Goal: Task Accomplishment & Management: Use online tool/utility

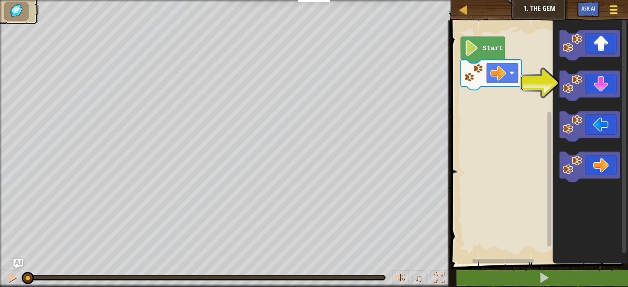
click at [618, 6] on div at bounding box center [613, 10] width 11 height 12
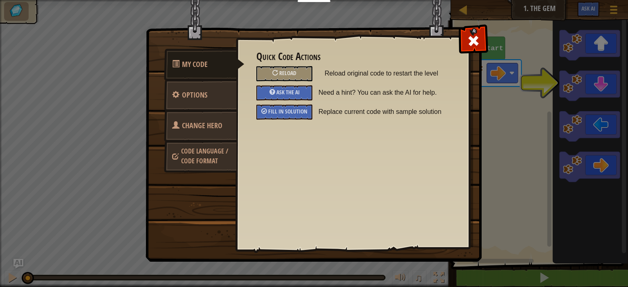
click at [205, 122] on span "Change Hero" at bounding box center [202, 126] width 40 height 10
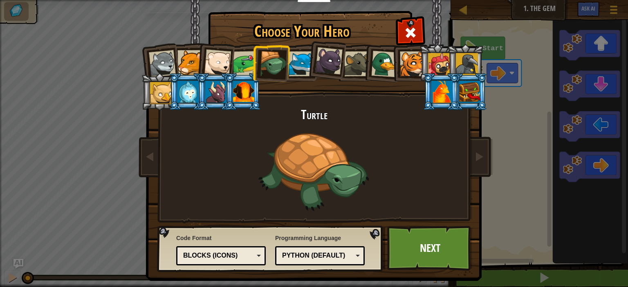
click at [156, 60] on div at bounding box center [162, 63] width 27 height 27
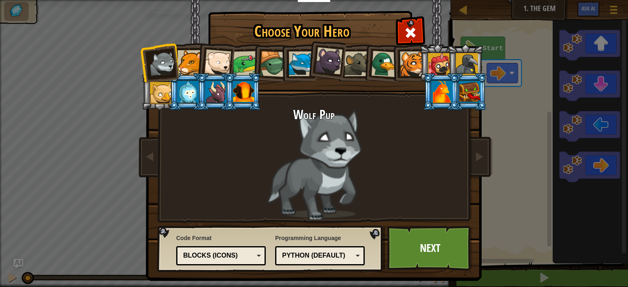
click at [179, 57] on div at bounding box center [189, 62] width 25 height 25
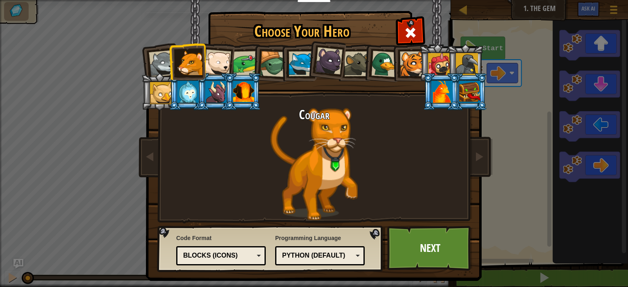
click at [220, 73] on li at bounding box center [215, 91] width 37 height 37
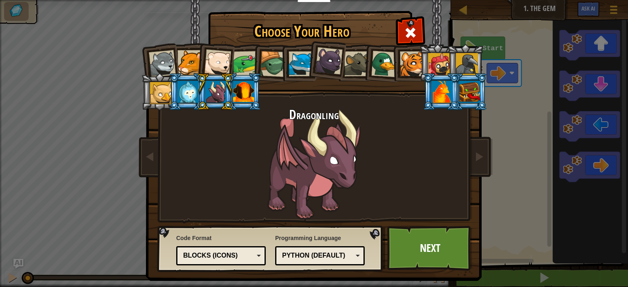
click at [253, 66] on li at bounding box center [270, 62] width 39 height 39
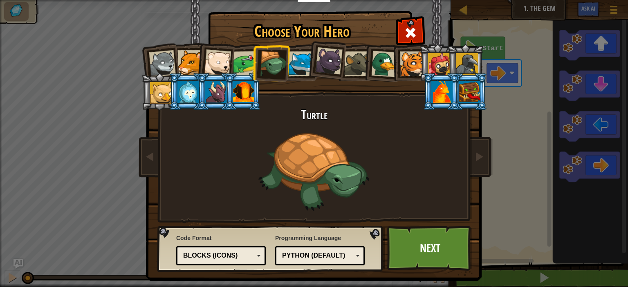
click at [226, 68] on div at bounding box center [217, 62] width 27 height 27
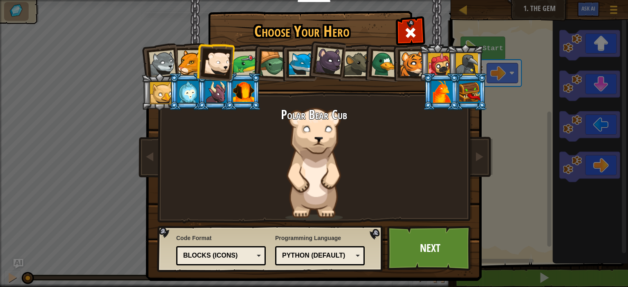
click at [238, 69] on div at bounding box center [245, 63] width 25 height 25
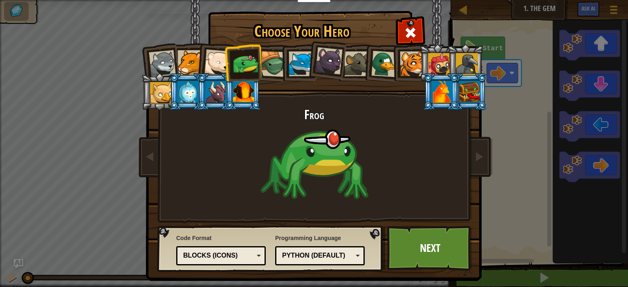
drag, startPoint x: 311, startPoint y: 68, endPoint x: 306, endPoint y: 68, distance: 4.5
click at [310, 68] on li at bounding box center [326, 59] width 40 height 41
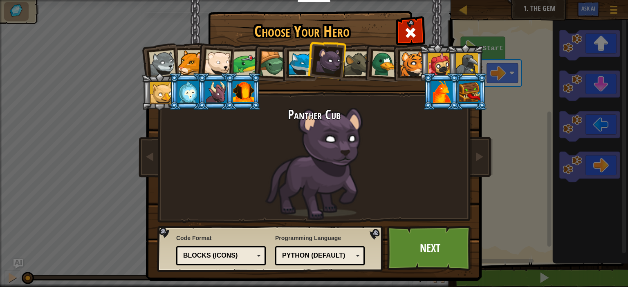
click at [292, 65] on div at bounding box center [301, 64] width 25 height 25
click at [318, 62] on div at bounding box center [328, 60] width 27 height 27
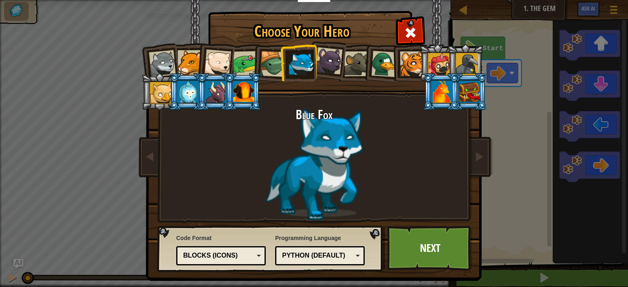
drag, startPoint x: 354, startPoint y: 57, endPoint x: 385, endPoint y: 57, distance: 31.5
click at [354, 57] on div at bounding box center [356, 64] width 25 height 25
click at [385, 57] on div at bounding box center [384, 64] width 27 height 27
click at [388, 58] on div at bounding box center [384, 64] width 27 height 27
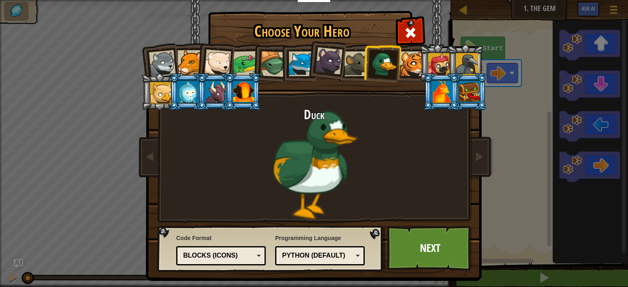
click at [280, 62] on li at bounding box center [298, 62] width 37 height 37
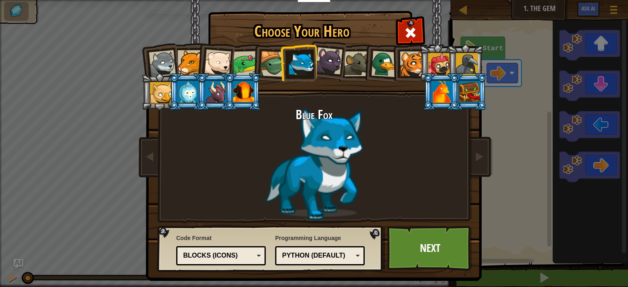
click at [271, 68] on div at bounding box center [273, 64] width 26 height 26
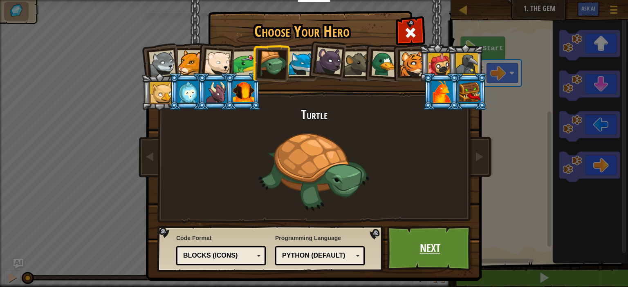
click at [412, 263] on link "Next" at bounding box center [429, 248] width 85 height 45
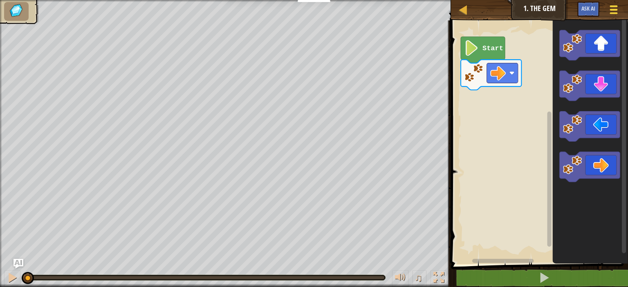
click at [610, 7] on span at bounding box center [614, 6] width 8 height 2
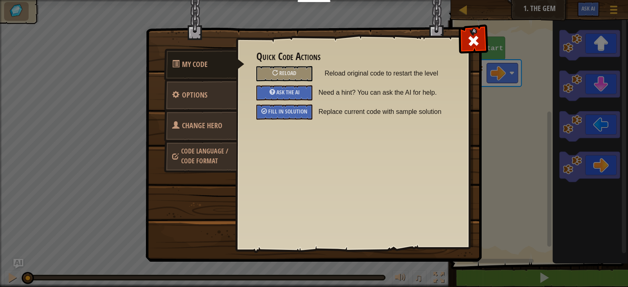
click at [183, 122] on span "Change Hero" at bounding box center [202, 126] width 40 height 10
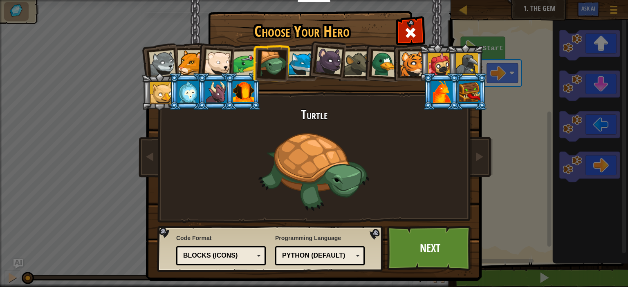
click at [234, 258] on div "Blocks (Icons)" at bounding box center [218, 255] width 71 height 9
click at [421, 238] on link "Next" at bounding box center [429, 248] width 85 height 45
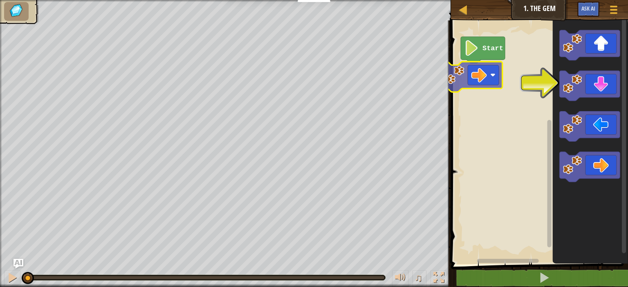
click at [482, 76] on div "Start" at bounding box center [537, 140] width 179 height 248
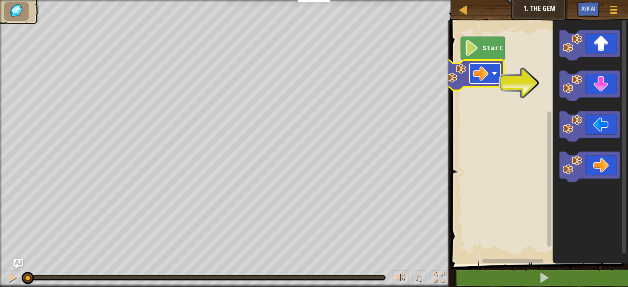
click at [472, 72] on rect "Blockly Workspace" at bounding box center [484, 74] width 31 height 20
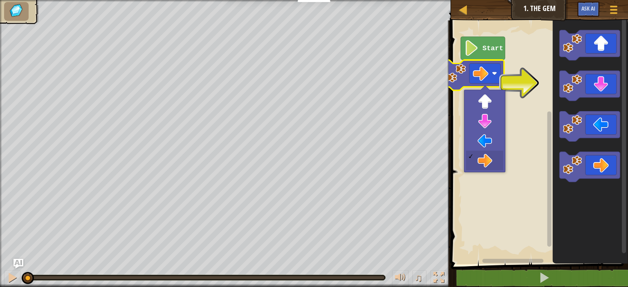
click at [464, 72] on image "Blockly Workspace" at bounding box center [456, 73] width 19 height 19
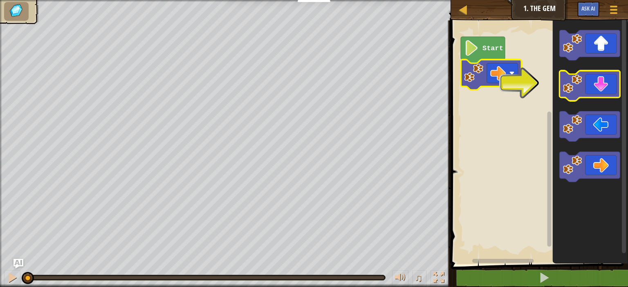
click at [581, 92] on image "Blockly Workspace" at bounding box center [572, 83] width 19 height 19
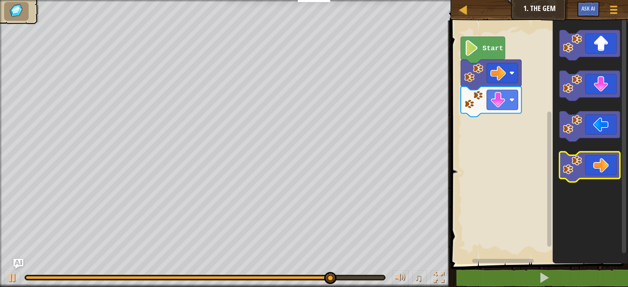
click at [575, 168] on image "Blockly Workspace" at bounding box center [572, 165] width 19 height 19
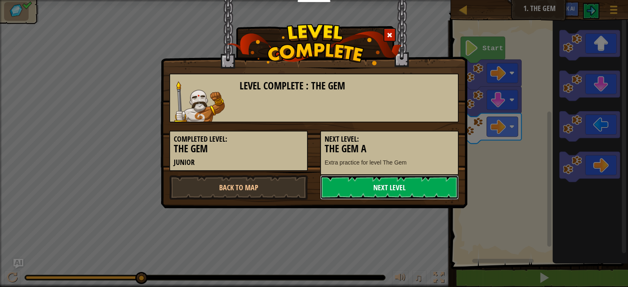
click at [430, 187] on link "Next Level" at bounding box center [389, 187] width 139 height 25
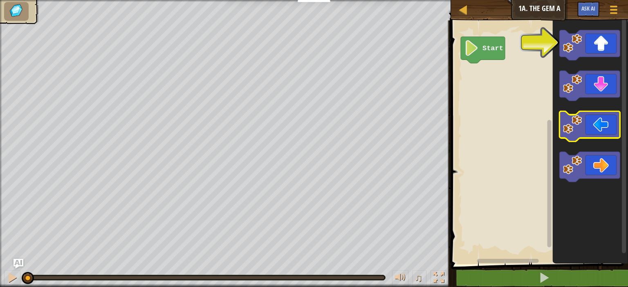
click at [603, 130] on icon "Blockly Workspace" at bounding box center [589, 127] width 61 height 30
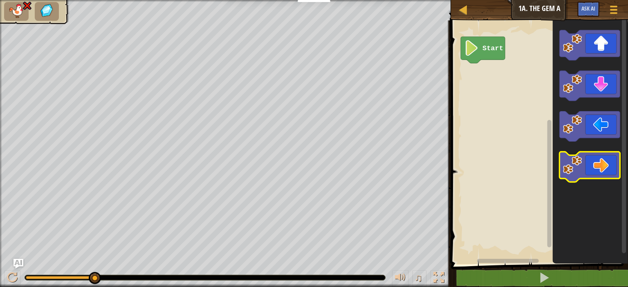
click at [617, 162] on icon "Blockly Workspace" at bounding box center [589, 167] width 61 height 30
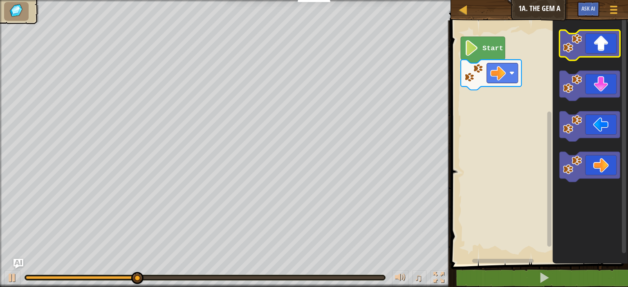
click at [588, 52] on icon "Blockly Workspace" at bounding box center [589, 45] width 61 height 30
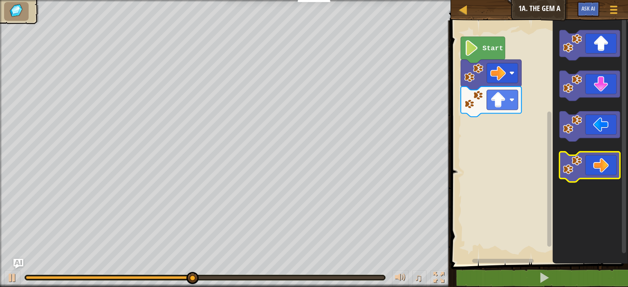
click at [598, 165] on icon "Blockly Workspace" at bounding box center [589, 167] width 61 height 30
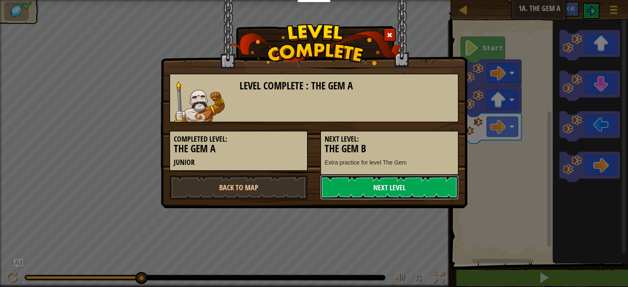
click at [435, 194] on link "Next Level" at bounding box center [389, 187] width 139 height 25
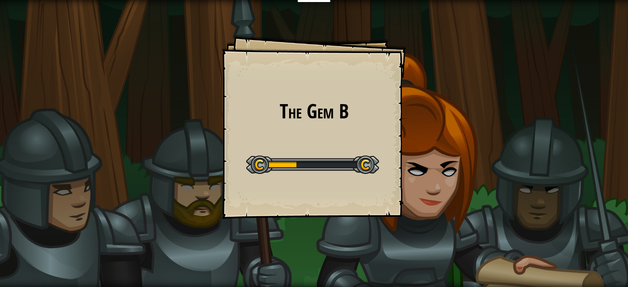
drag, startPoint x: 628, startPoint y: 76, endPoint x: 628, endPoint y: -49, distance: 125.9
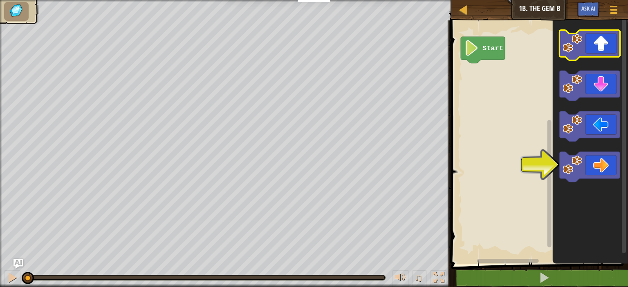
click at [593, 45] on icon "Blockly Workspace" at bounding box center [589, 45] width 61 height 30
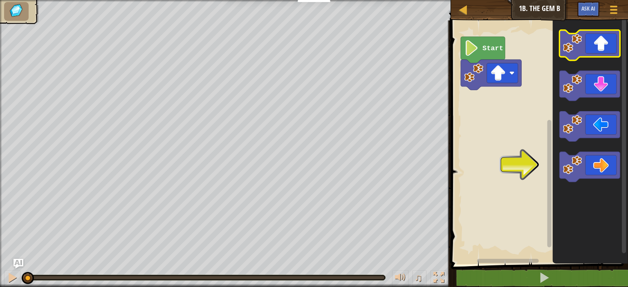
click at [615, 32] on icon "Blockly Workspace" at bounding box center [589, 45] width 61 height 30
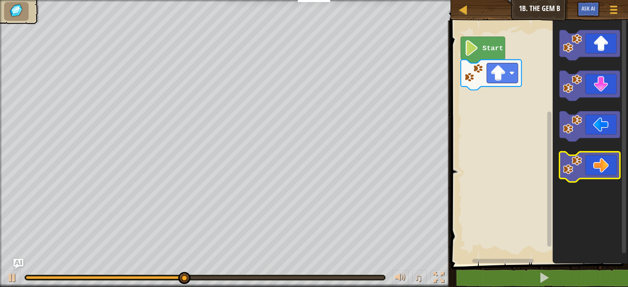
click at [578, 163] on image "Blockly Workspace" at bounding box center [572, 165] width 19 height 19
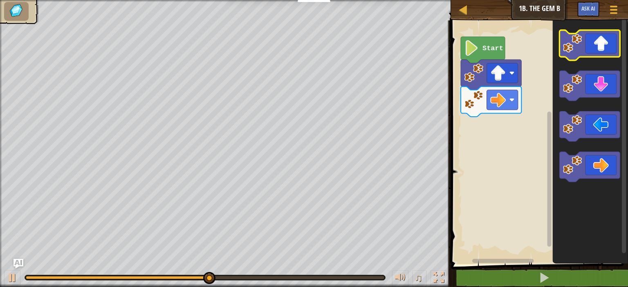
click at [607, 37] on icon "Blockly Workspace" at bounding box center [589, 45] width 61 height 30
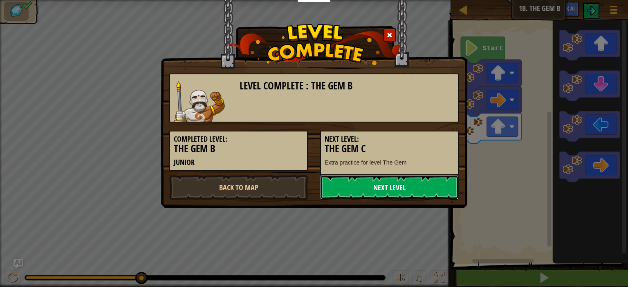
click at [347, 184] on link "Next Level" at bounding box center [389, 187] width 139 height 25
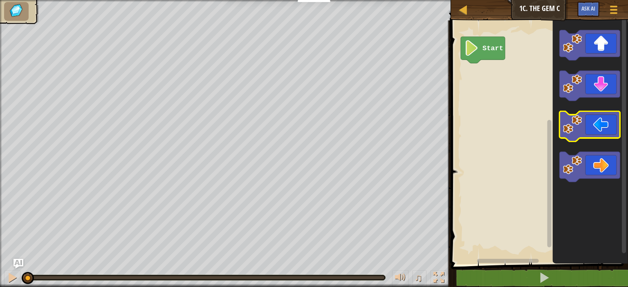
click at [601, 127] on icon "Blockly Workspace" at bounding box center [589, 127] width 61 height 30
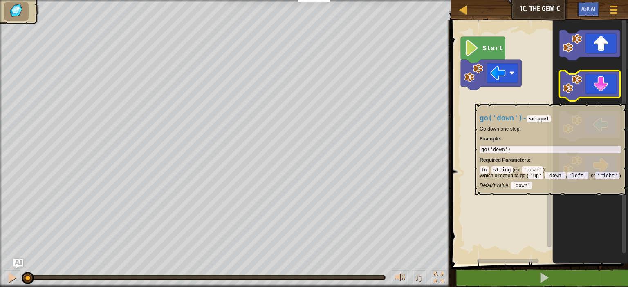
click at [595, 99] on rect "Blockly Workspace" at bounding box center [589, 86] width 61 height 30
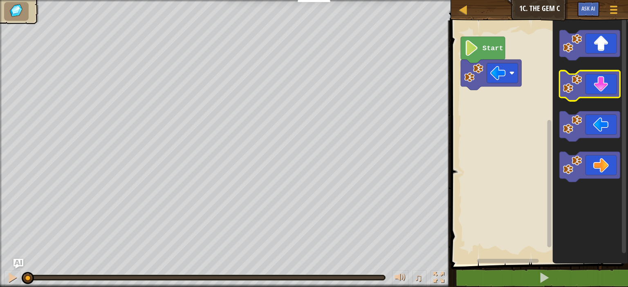
click at [592, 83] on icon "Blockly Workspace" at bounding box center [589, 86] width 61 height 30
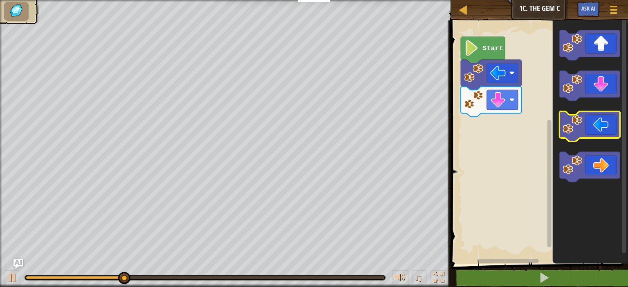
click at [603, 134] on icon "Blockly Workspace" at bounding box center [589, 127] width 61 height 30
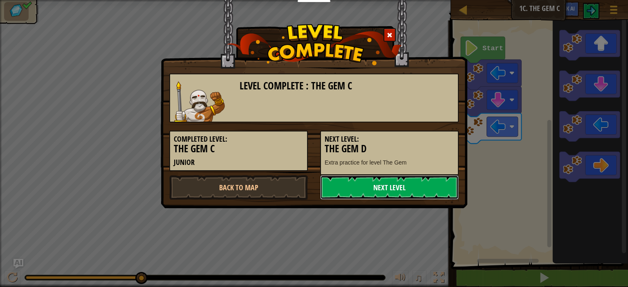
click at [416, 192] on link "Next Level" at bounding box center [389, 187] width 139 height 25
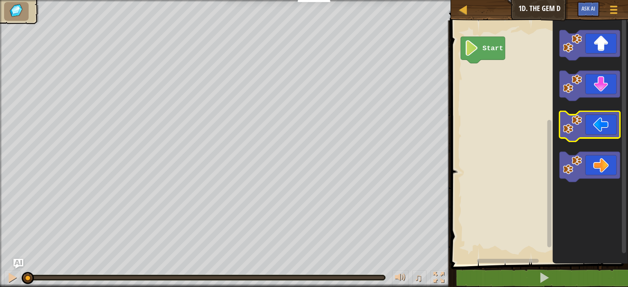
click at [587, 123] on icon "Blockly Workspace" at bounding box center [589, 127] width 61 height 30
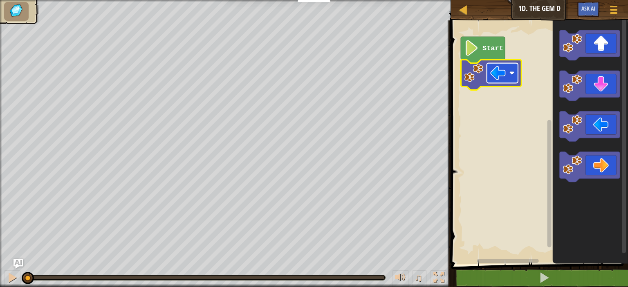
click at [491, 65] on rect "Blockly Workspace" at bounding box center [502, 73] width 31 height 20
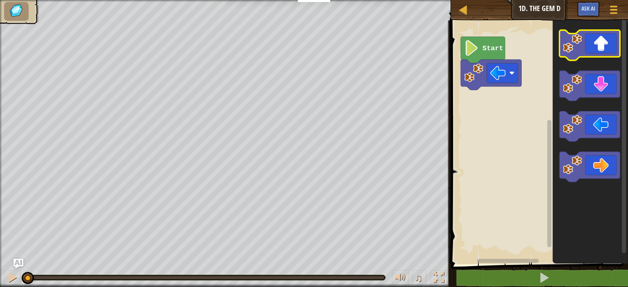
click at [582, 40] on image "Blockly Workspace" at bounding box center [572, 43] width 19 height 19
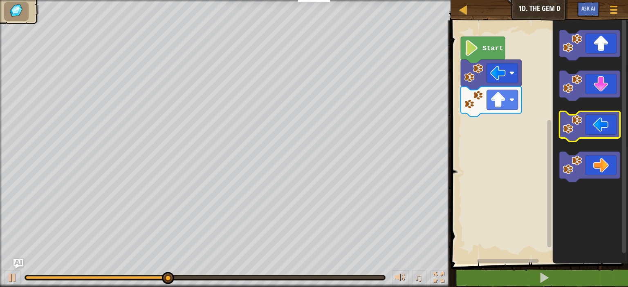
click at [607, 135] on icon "Blockly Workspace" at bounding box center [589, 127] width 61 height 30
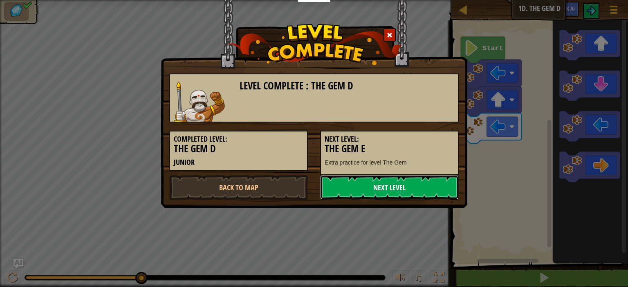
click at [389, 186] on link "Next Level" at bounding box center [389, 187] width 139 height 25
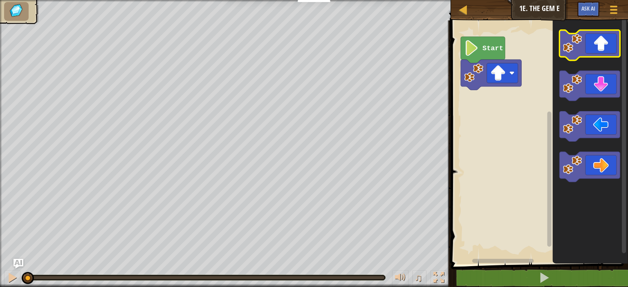
click at [597, 46] on icon "Blockly Workspace" at bounding box center [589, 45] width 61 height 30
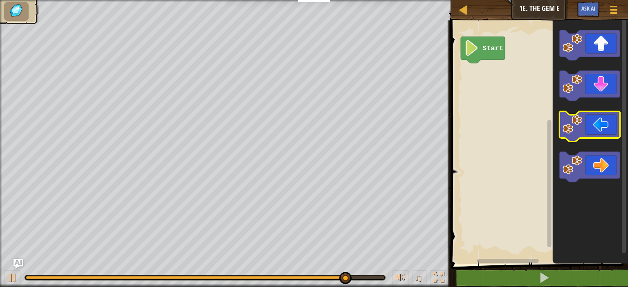
click at [595, 117] on icon "Blockly Workspace" at bounding box center [589, 127] width 61 height 30
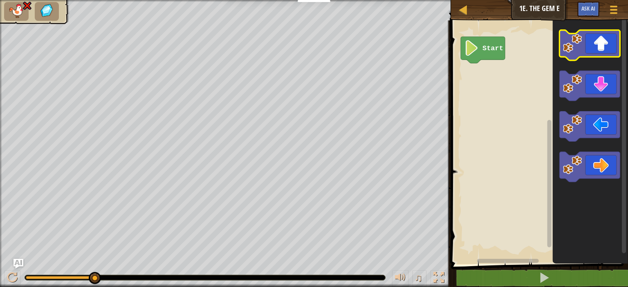
click at [595, 49] on icon "Blockly Workspace" at bounding box center [589, 45] width 61 height 30
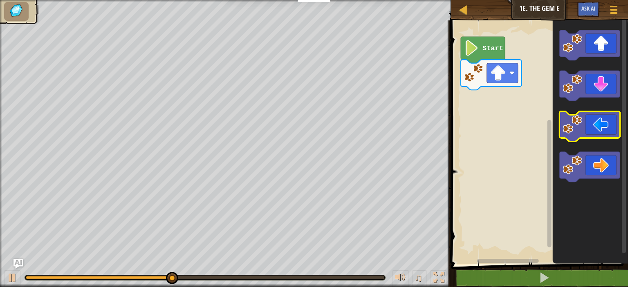
click at [579, 119] on image "Blockly Workspace" at bounding box center [572, 124] width 19 height 19
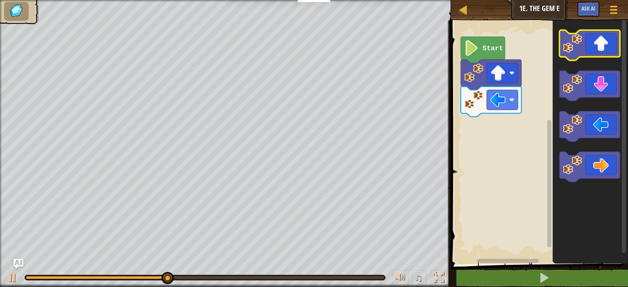
click at [604, 45] on icon "Blockly Workspace" at bounding box center [589, 45] width 61 height 30
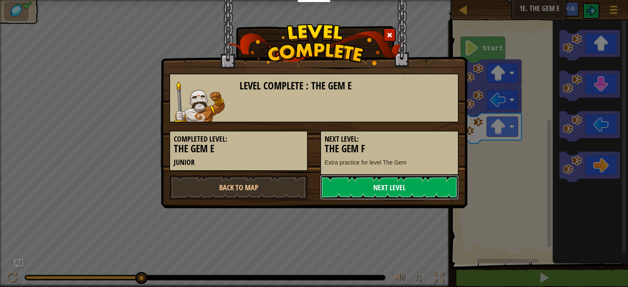
click at [330, 190] on link "Next Level" at bounding box center [389, 187] width 139 height 25
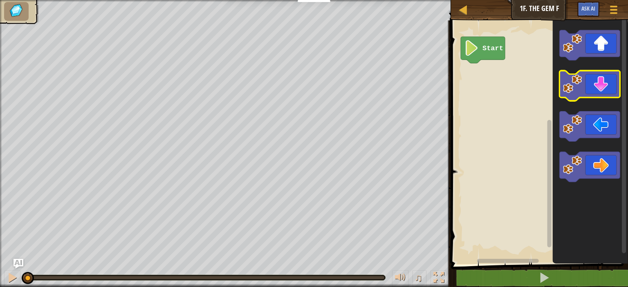
click at [614, 81] on icon "Blockly Workspace" at bounding box center [589, 86] width 61 height 30
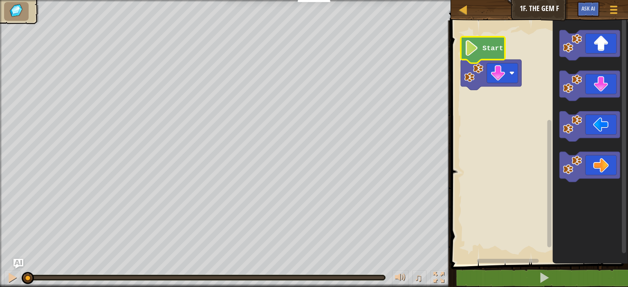
click at [480, 50] on icon "Blockly Workspace" at bounding box center [483, 50] width 44 height 27
click at [603, 76] on icon "Blockly Workspace" at bounding box center [589, 86] width 61 height 30
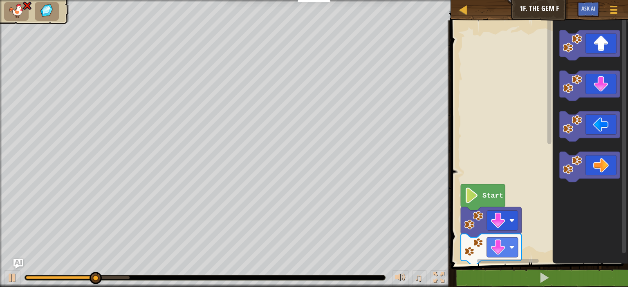
click at [546, 104] on rect "Blockly Workspace" at bounding box center [549, 138] width 6 height 242
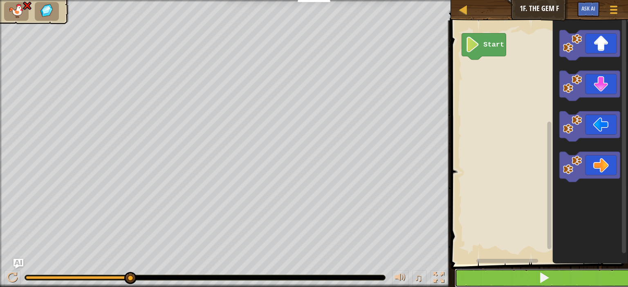
click at [582, 283] on button at bounding box center [544, 278] width 179 height 19
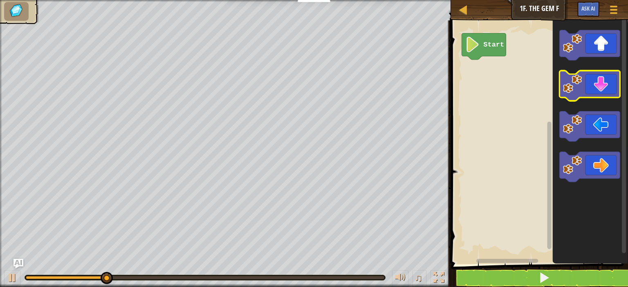
click at [590, 81] on icon "Blockly Workspace" at bounding box center [589, 86] width 61 height 30
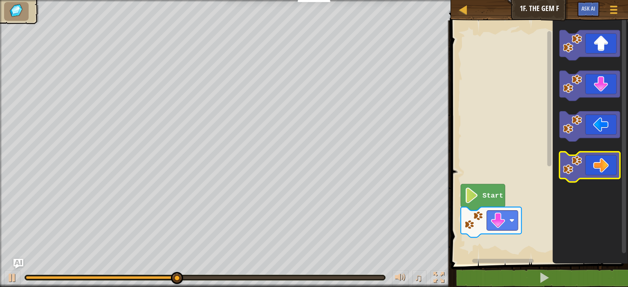
click at [608, 173] on icon "Blockly Workspace" at bounding box center [589, 167] width 61 height 30
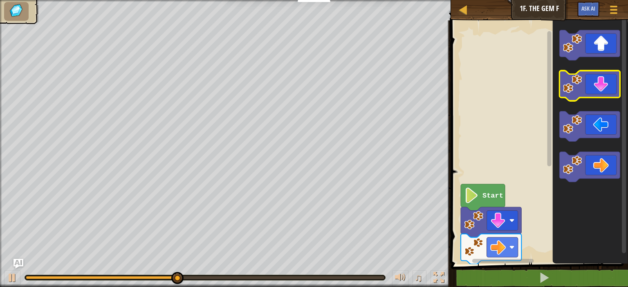
click at [598, 72] on icon "Blockly Workspace" at bounding box center [589, 86] width 61 height 30
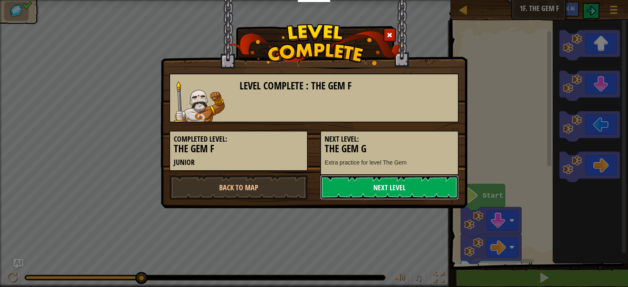
click at [439, 186] on link "Next Level" at bounding box center [389, 187] width 139 height 25
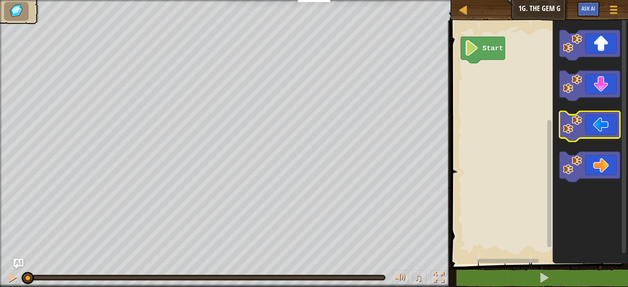
click at [592, 123] on icon "Blockly Workspace" at bounding box center [589, 127] width 61 height 30
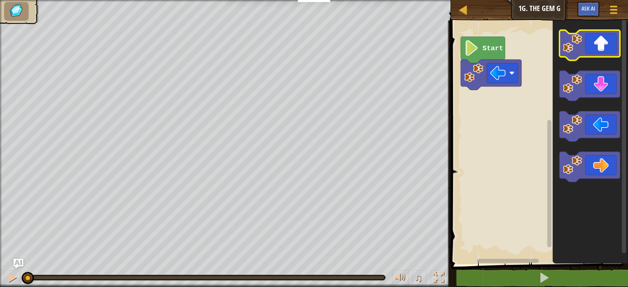
click at [571, 44] on image "Blockly Workspace" at bounding box center [572, 43] width 19 height 19
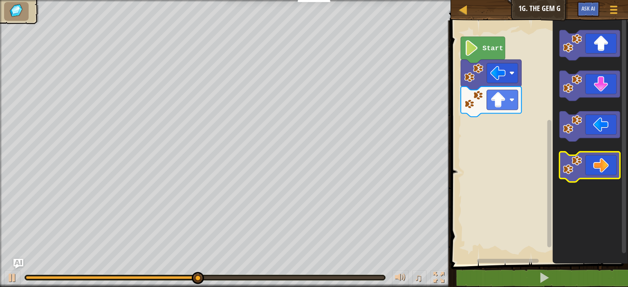
click at [602, 173] on icon "Blockly Workspace" at bounding box center [589, 167] width 61 height 30
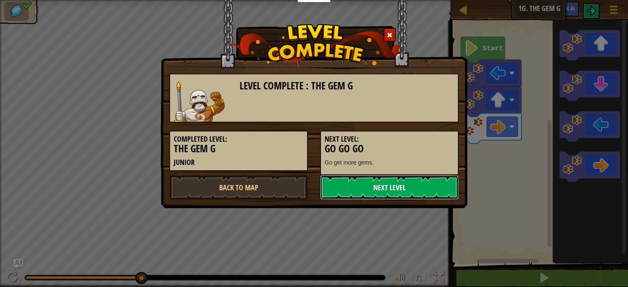
click at [394, 185] on link "Next Level" at bounding box center [389, 187] width 139 height 25
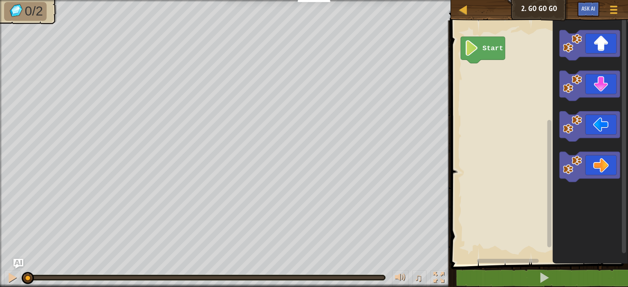
click at [626, 26] on rect "Blockly Workspace" at bounding box center [624, 141] width 6 height 246
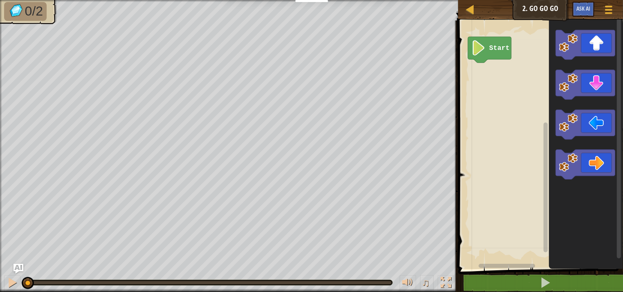
click at [596, 202] on icon "Blockly Workspace" at bounding box center [586, 142] width 74 height 253
click at [598, 147] on icon "Blockly Workspace" at bounding box center [586, 142] width 74 height 253
click at [592, 166] on icon "Blockly Workspace" at bounding box center [585, 165] width 59 height 30
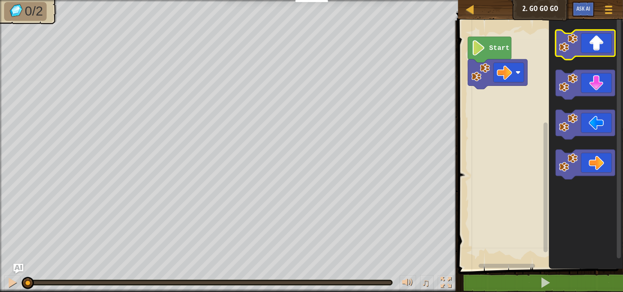
click at [581, 40] on icon "Blockly Workspace" at bounding box center [585, 45] width 59 height 30
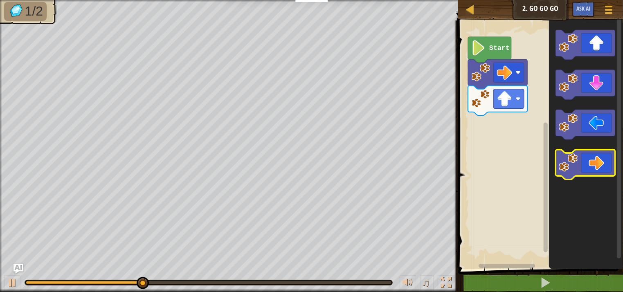
click at [595, 168] on icon "Blockly Workspace" at bounding box center [585, 165] width 59 height 30
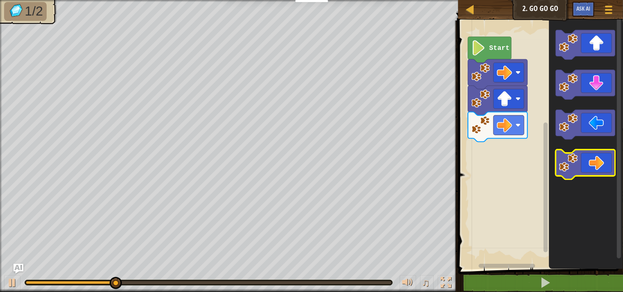
click at [595, 168] on icon "Blockly Workspace" at bounding box center [585, 165] width 59 height 30
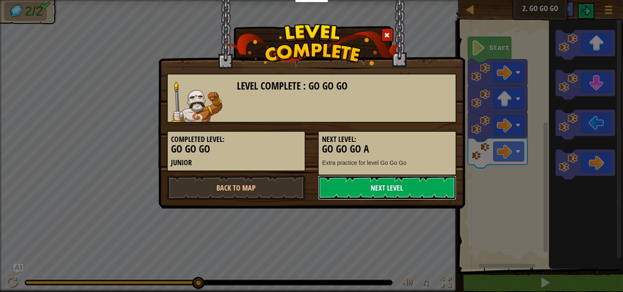
click at [370, 189] on link "Next Level" at bounding box center [387, 187] width 139 height 25
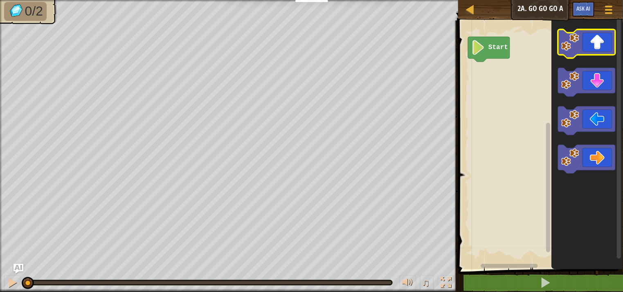
click at [579, 47] on image "Blockly Workspace" at bounding box center [570, 42] width 18 height 18
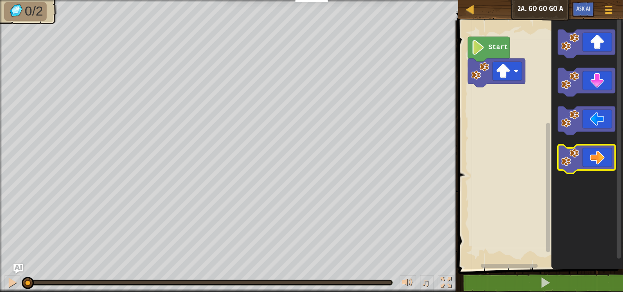
click at [603, 170] on icon "Blockly Workspace" at bounding box center [586, 159] width 57 height 29
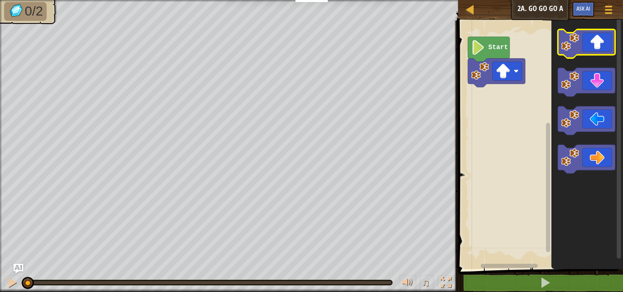
click at [601, 34] on icon "Blockly Workspace" at bounding box center [586, 43] width 57 height 29
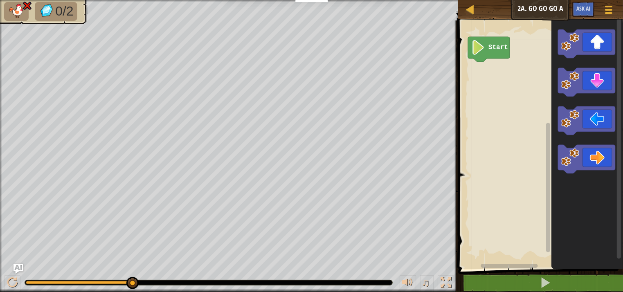
click at [489, 57] on icon "Blockly Workspace" at bounding box center [489, 49] width 42 height 25
click at [571, 49] on image "Blockly Workspace" at bounding box center [570, 42] width 18 height 18
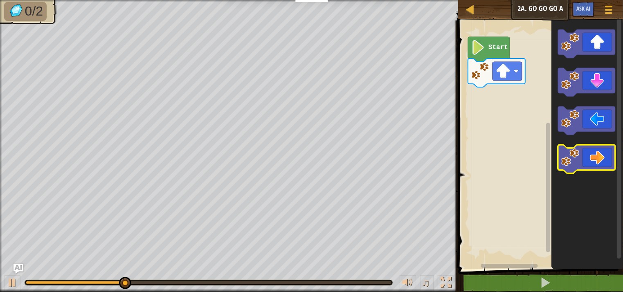
click at [591, 149] on icon "Blockly Workspace" at bounding box center [586, 159] width 57 height 29
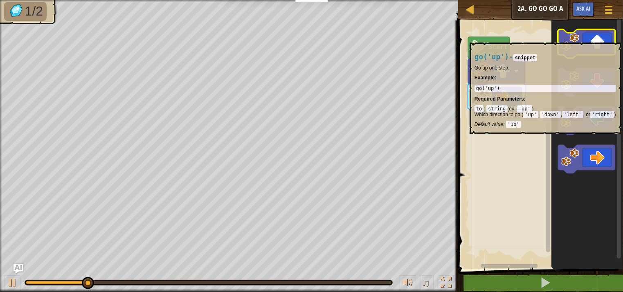
click at [574, 38] on image "Blockly Workspace" at bounding box center [570, 42] width 18 height 18
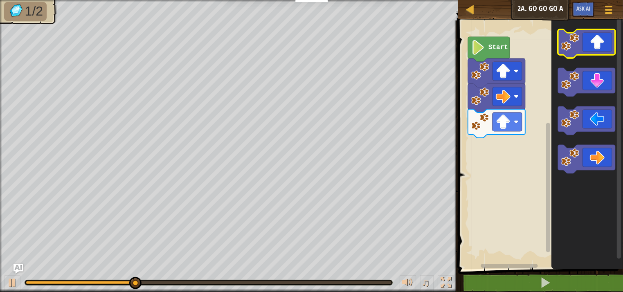
click at [574, 38] on image "Blockly Workspace" at bounding box center [570, 42] width 18 height 18
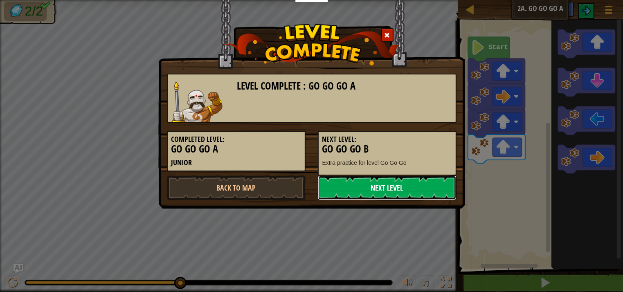
click at [428, 188] on link "Next Level" at bounding box center [387, 187] width 139 height 25
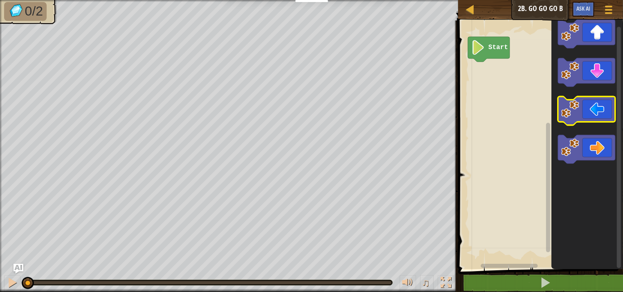
click at [599, 109] on icon "Blockly Workspace" at bounding box center [586, 110] width 57 height 29
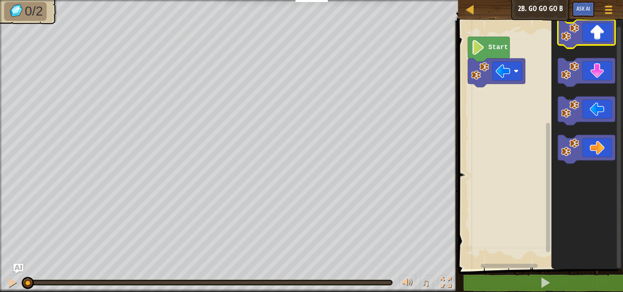
click at [608, 33] on icon "Blockly Workspace" at bounding box center [586, 34] width 57 height 29
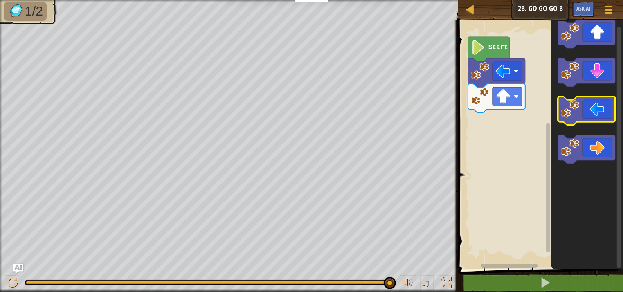
click at [589, 107] on icon "Blockly Workspace" at bounding box center [586, 110] width 57 height 29
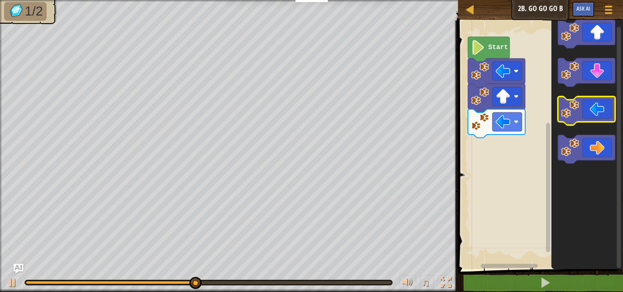
click at [589, 107] on icon "Blockly Workspace" at bounding box center [586, 110] width 57 height 29
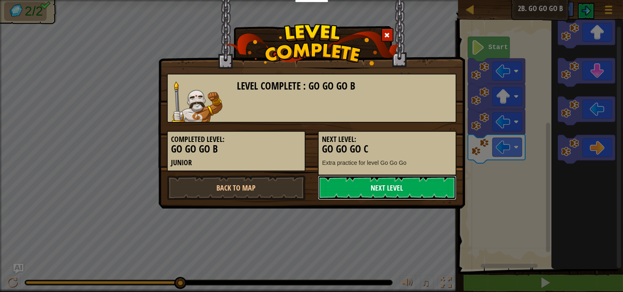
click at [420, 191] on link "Next Level" at bounding box center [387, 187] width 139 height 25
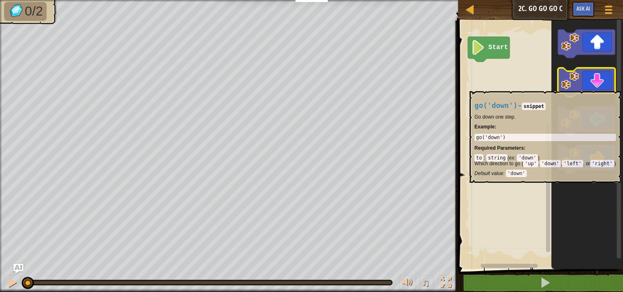
click at [585, 87] on icon "Blockly Workspace" at bounding box center [586, 82] width 57 height 29
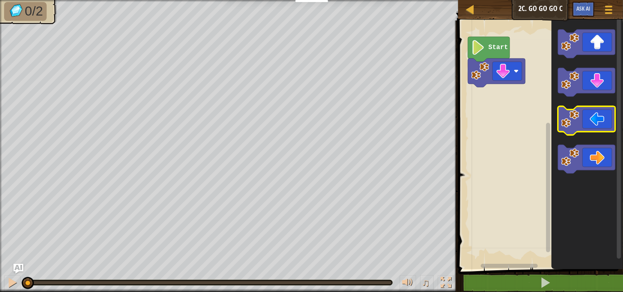
click at [577, 116] on image "Blockly Workspace" at bounding box center [570, 119] width 18 height 18
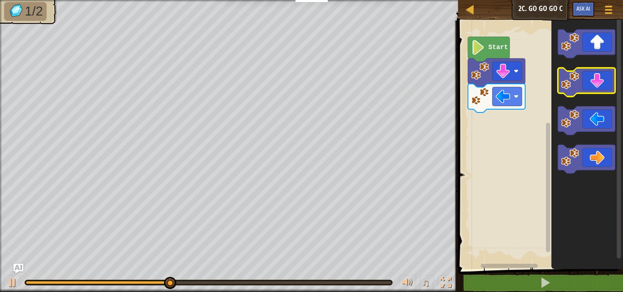
click at [578, 89] on image "Blockly Workspace" at bounding box center [570, 81] width 18 height 18
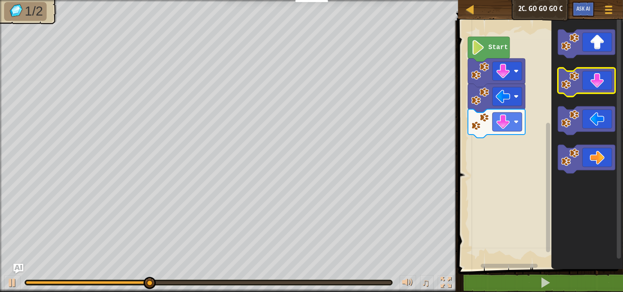
click at [578, 89] on image "Blockly Workspace" at bounding box center [570, 81] width 18 height 18
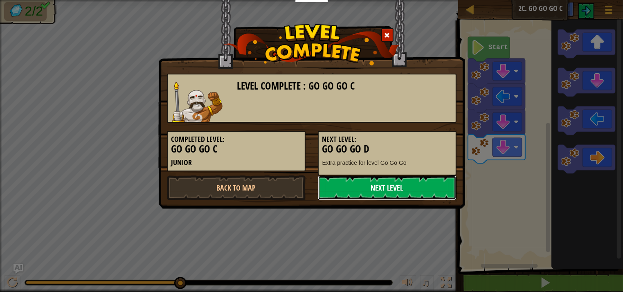
click at [384, 189] on link "Next Level" at bounding box center [387, 187] width 139 height 25
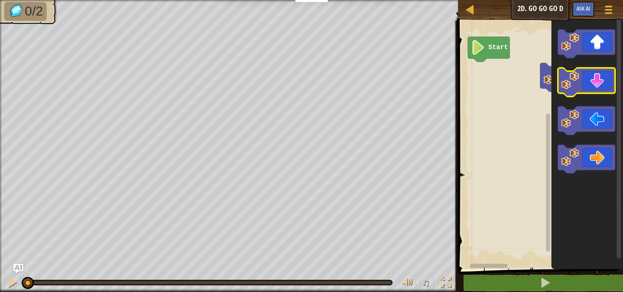
click at [587, 74] on icon "Blockly Workspace" at bounding box center [586, 82] width 57 height 29
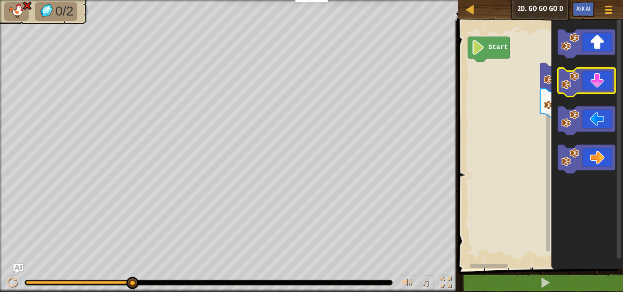
click at [568, 88] on image "Blockly Workspace" at bounding box center [570, 81] width 18 height 18
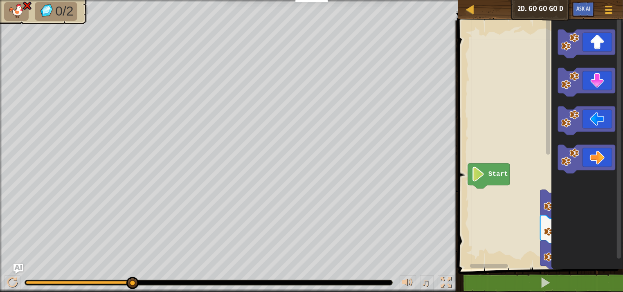
click at [621, 118] on div "Start" at bounding box center [538, 142] width 167 height 253
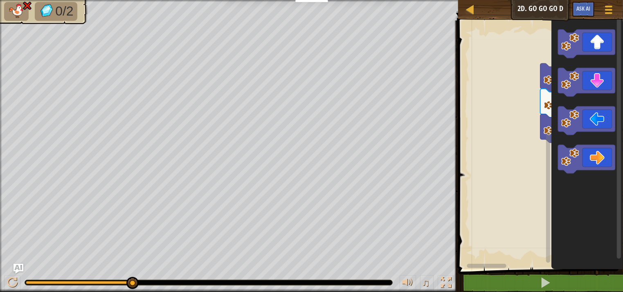
click at [588, 215] on div "Start" at bounding box center [538, 142] width 167 height 253
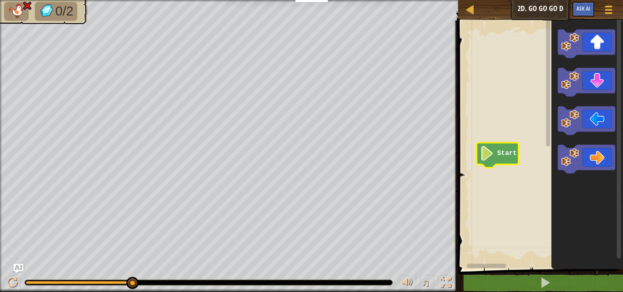
click at [548, 128] on g "Blockly Workspace" at bounding box center [548, 140] width 6 height 246
click at [515, 155] on icon "Blockly Workspace" at bounding box center [498, 155] width 42 height 25
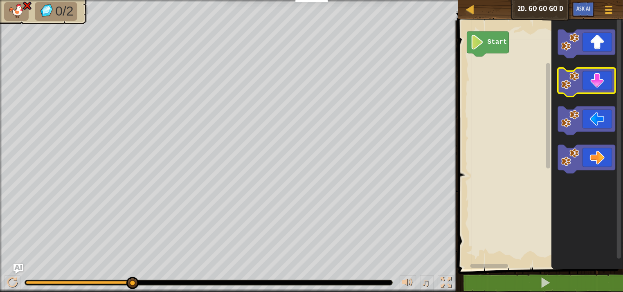
click at [576, 90] on icon "Blockly Workspace" at bounding box center [586, 82] width 57 height 29
click at [576, 73] on image "Blockly Workspace" at bounding box center [570, 81] width 18 height 18
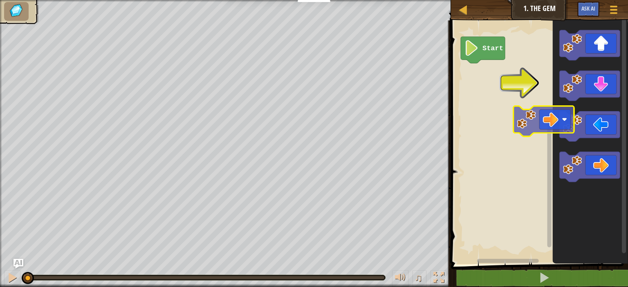
click at [522, 131] on div "Start" at bounding box center [537, 140] width 179 height 248
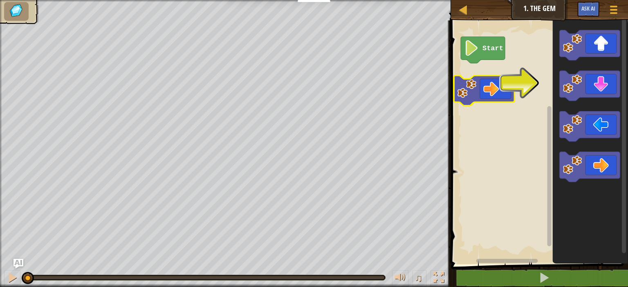
click at [474, 92] on image "Blockly Workspace" at bounding box center [466, 88] width 19 height 19
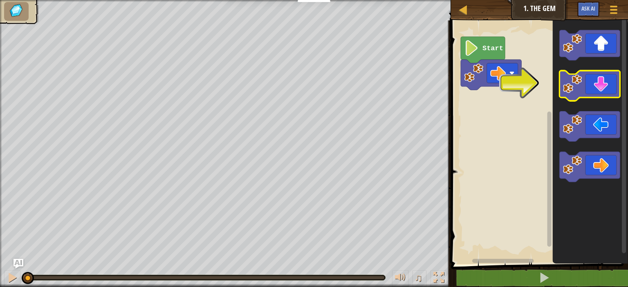
click at [575, 92] on image "Blockly Workspace" at bounding box center [572, 83] width 19 height 19
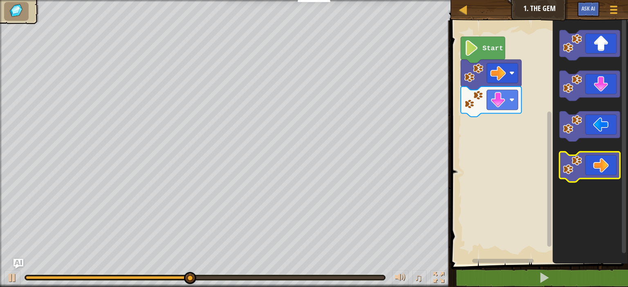
click at [606, 182] on rect "Blockly Workspace" at bounding box center [589, 167] width 61 height 30
click at [599, 154] on icon "Blockly Workspace" at bounding box center [589, 167] width 61 height 30
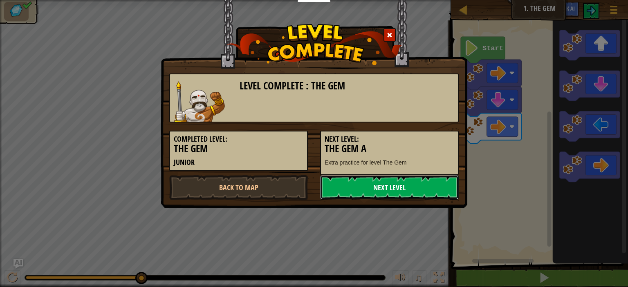
click at [348, 179] on link "Next Level" at bounding box center [389, 187] width 139 height 25
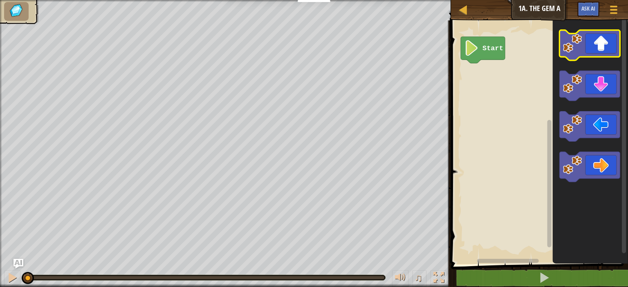
click at [600, 55] on icon "Blockly Workspace" at bounding box center [589, 45] width 61 height 30
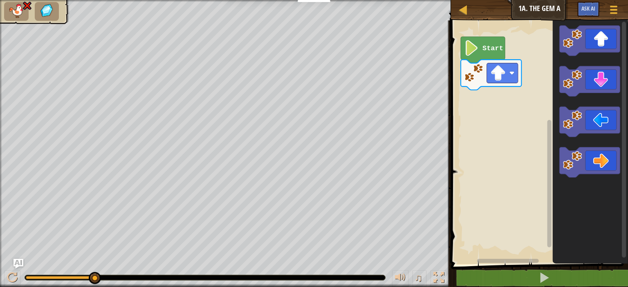
click at [623, 58] on div "Start" at bounding box center [537, 140] width 179 height 248
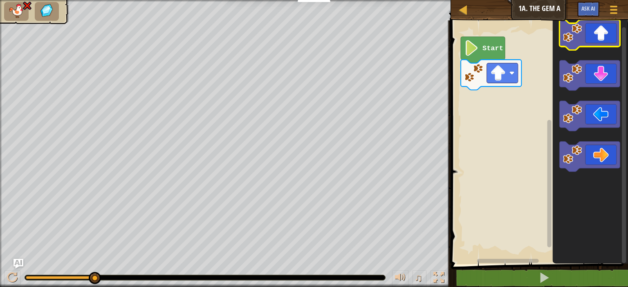
click at [617, 40] on icon "Blockly Workspace" at bounding box center [589, 35] width 61 height 30
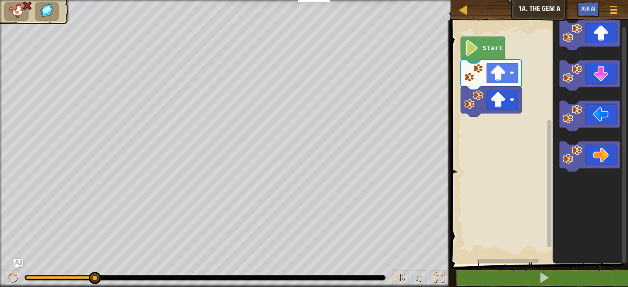
click at [628, 109] on icon "Blockly Workspace" at bounding box center [589, 140] width 75 height 248
click at [595, 40] on icon "Blockly Workspace" at bounding box center [589, 35] width 61 height 30
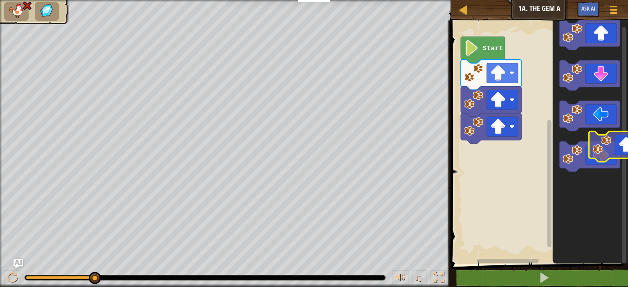
click at [617, 168] on g "Blockly Workspace" at bounding box center [589, 96] width 61 height 152
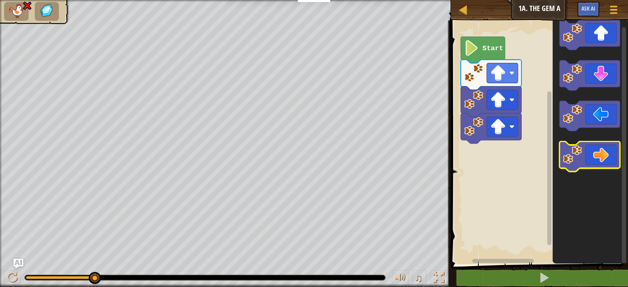
click at [617, 169] on icon "Blockly Workspace" at bounding box center [589, 157] width 61 height 30
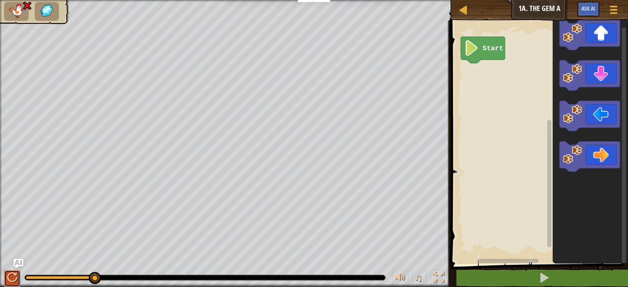
click at [9, 278] on div at bounding box center [12, 278] width 11 height 11
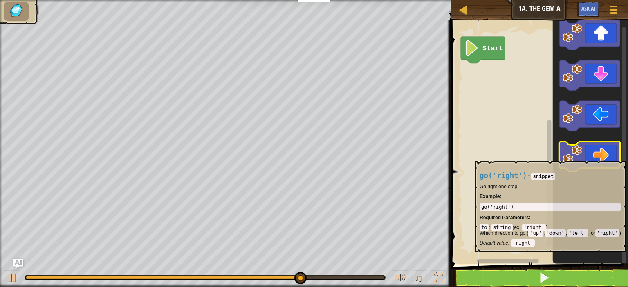
click at [593, 155] on icon "Blockly Workspace" at bounding box center [589, 157] width 61 height 30
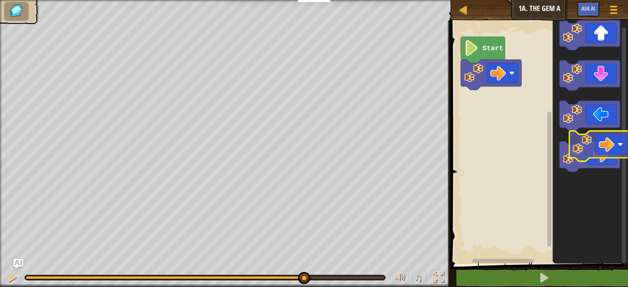
click at [604, 142] on icon "Blockly Workspace" at bounding box center [589, 157] width 61 height 30
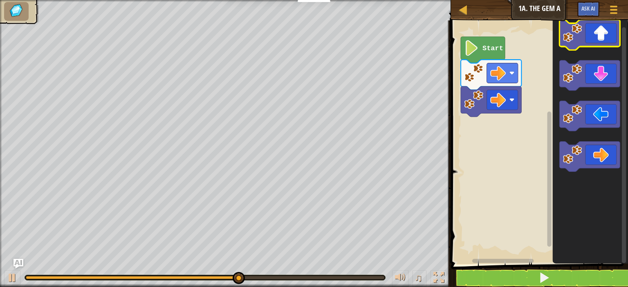
click at [610, 37] on icon "Blockly Workspace" at bounding box center [589, 35] width 61 height 30
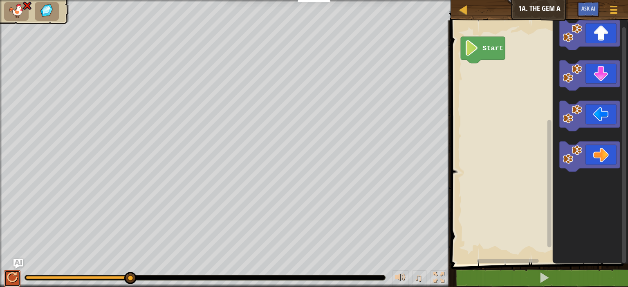
click at [16, 278] on div at bounding box center [12, 278] width 11 height 11
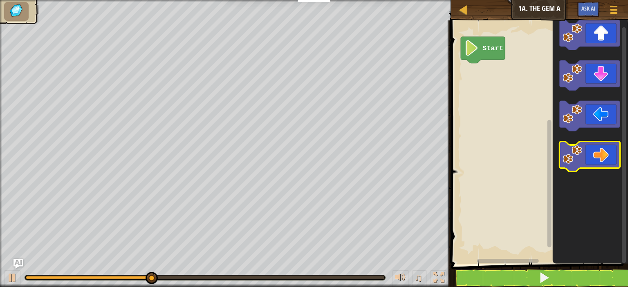
click at [578, 159] on image "Blockly Workspace" at bounding box center [572, 155] width 19 height 19
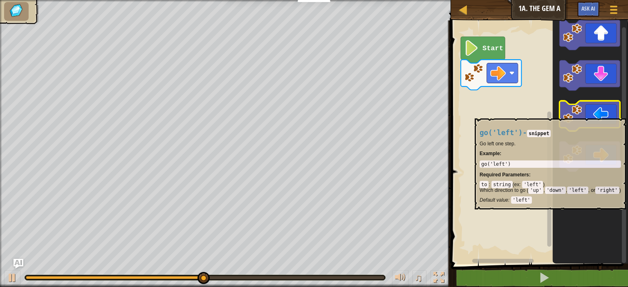
click at [599, 114] on icon "Blockly Workspace" at bounding box center [589, 116] width 61 height 30
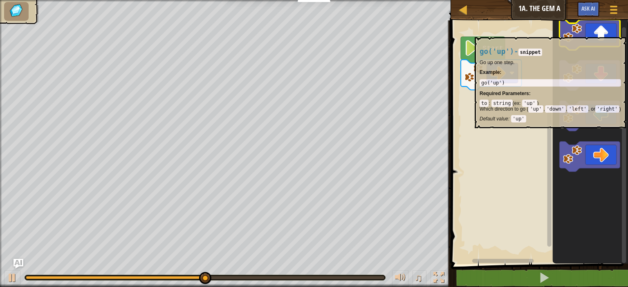
click at [592, 33] on icon "Blockly Workspace" at bounding box center [589, 35] width 61 height 30
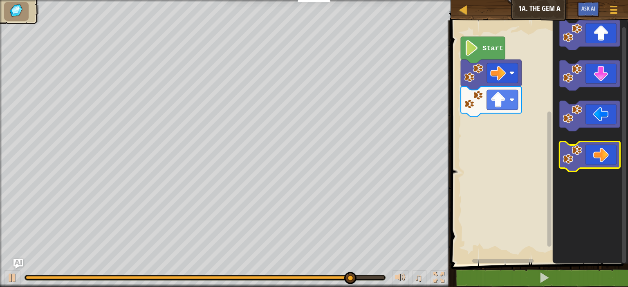
click at [605, 158] on icon "Blockly Workspace" at bounding box center [589, 157] width 61 height 30
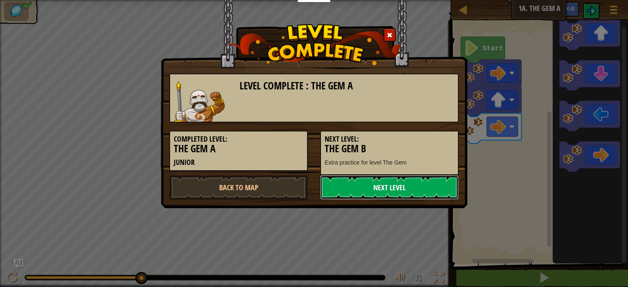
click at [395, 189] on link "Next Level" at bounding box center [389, 187] width 139 height 25
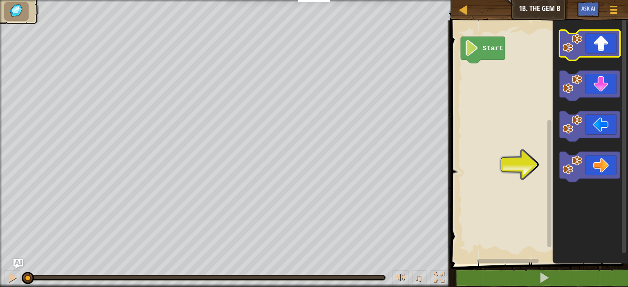
click at [601, 49] on icon "Blockly Workspace" at bounding box center [589, 45] width 61 height 30
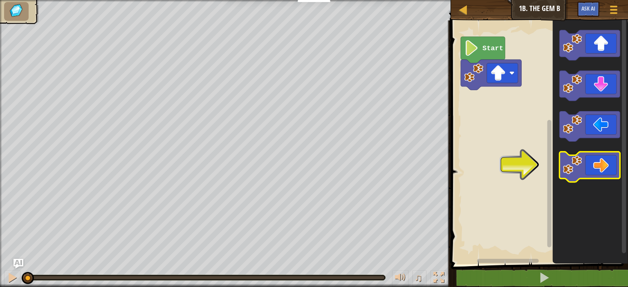
click at [599, 173] on icon "Blockly Workspace" at bounding box center [589, 167] width 61 height 30
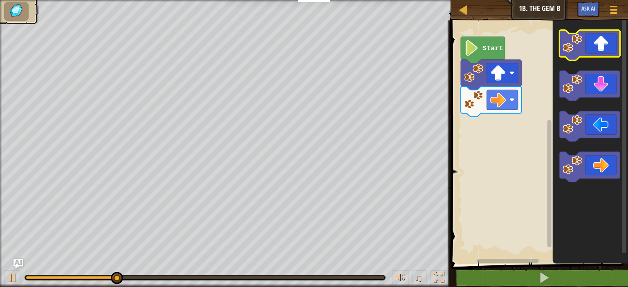
click at [599, 53] on icon "Blockly Workspace" at bounding box center [589, 45] width 61 height 30
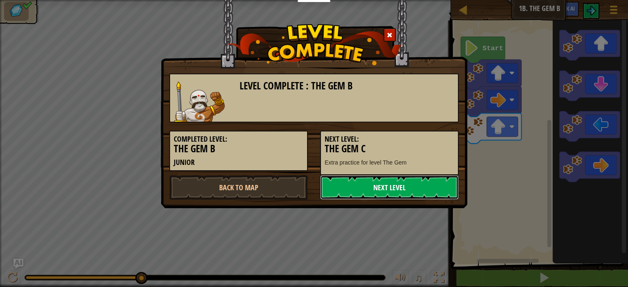
click at [407, 186] on link "Next Level" at bounding box center [389, 187] width 139 height 25
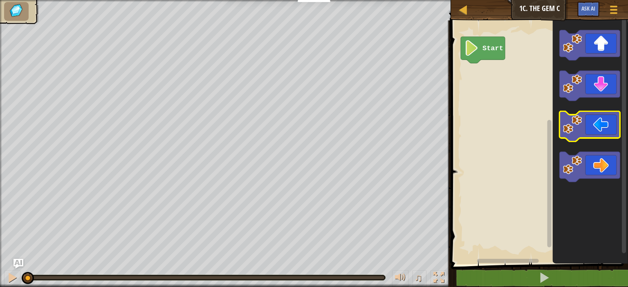
click at [607, 128] on icon "Blockly Workspace" at bounding box center [589, 127] width 61 height 30
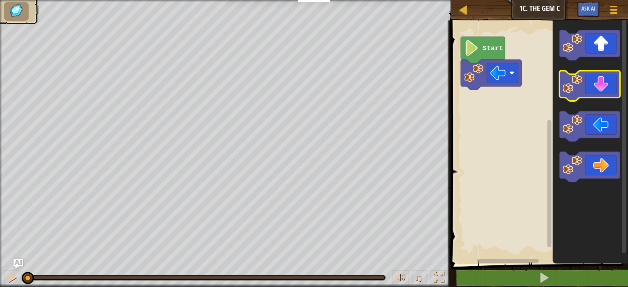
click at [590, 91] on icon "Blockly Workspace" at bounding box center [589, 86] width 61 height 30
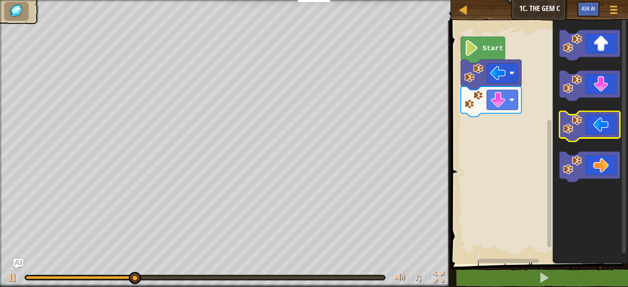
click at [603, 126] on icon "Blockly Workspace" at bounding box center [589, 127] width 61 height 30
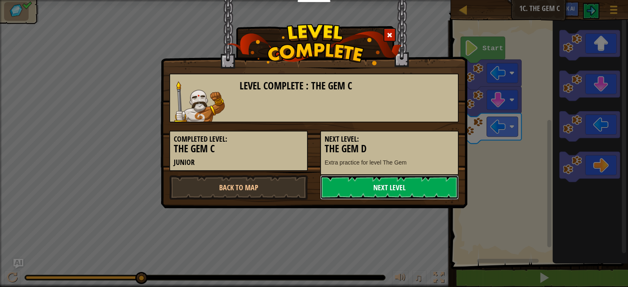
click at [392, 180] on link "Next Level" at bounding box center [389, 187] width 139 height 25
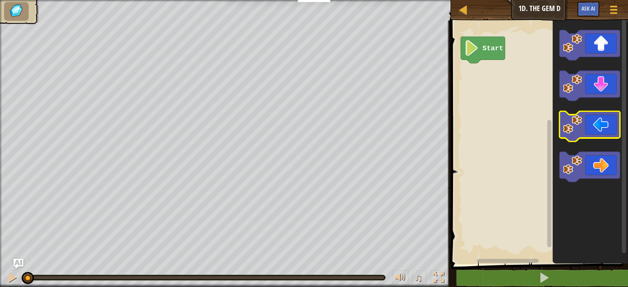
click at [602, 124] on icon "Blockly Workspace" at bounding box center [589, 127] width 61 height 30
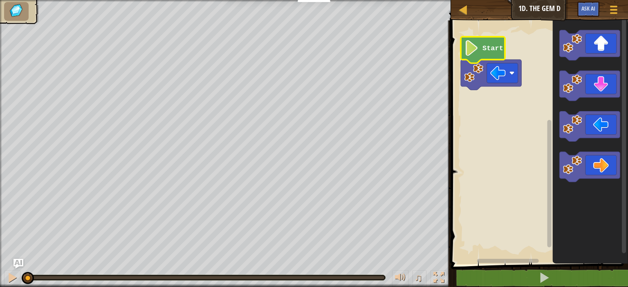
click at [473, 55] on image "Blockly Workspace" at bounding box center [471, 48] width 15 height 16
click at [473, 47] on image "Blockly Workspace" at bounding box center [471, 48] width 15 height 16
click at [464, 61] on icon "Blockly Workspace" at bounding box center [491, 75] width 61 height 30
click at [472, 44] on image "Blockly Workspace" at bounding box center [471, 48] width 15 height 16
click at [595, 46] on icon "Blockly Workspace" at bounding box center [589, 45] width 61 height 30
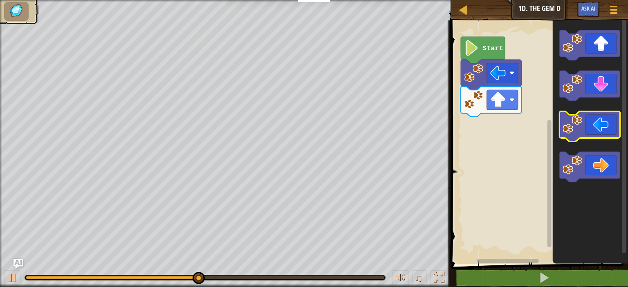
click at [603, 114] on icon "Blockly Workspace" at bounding box center [589, 127] width 61 height 30
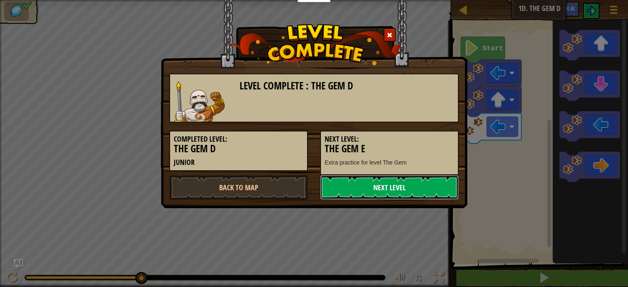
click at [412, 191] on link "Next Level" at bounding box center [389, 187] width 139 height 25
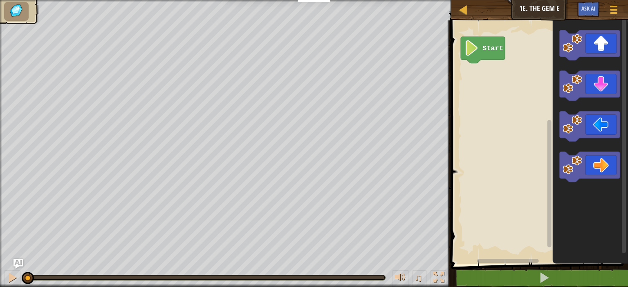
click at [608, 61] on icon "Blockly Workspace" at bounding box center [589, 140] width 75 height 248
click at [610, 45] on icon "Blockly Workspace" at bounding box center [589, 45] width 61 height 30
click at [514, 66] on rect "Blockly Workspace" at bounding box center [502, 73] width 31 height 20
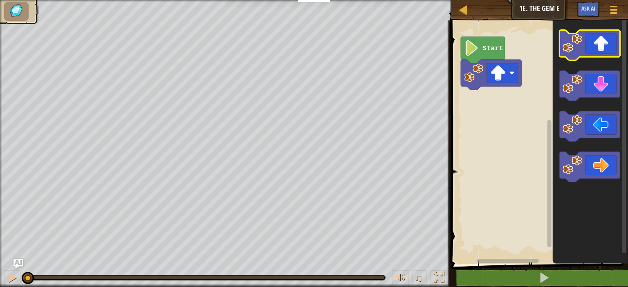
click at [582, 55] on icon "Blockly Workspace" at bounding box center [589, 45] width 61 height 30
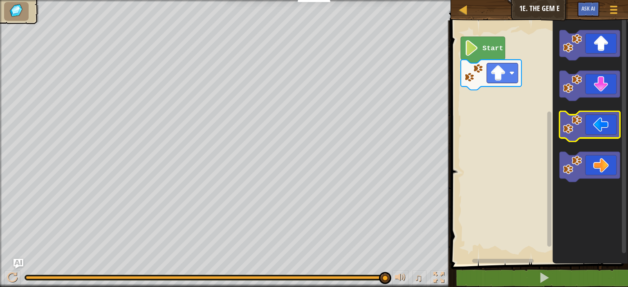
click at [603, 135] on icon "Blockly Workspace" at bounding box center [589, 127] width 61 height 30
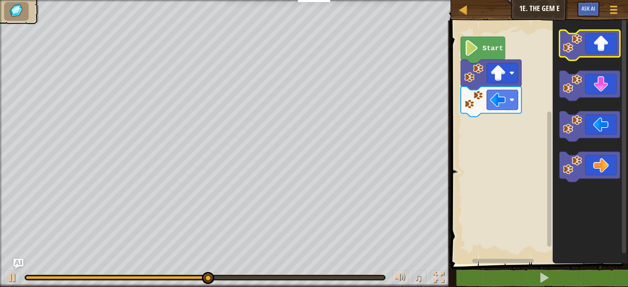
click at [616, 39] on icon "Blockly Workspace" at bounding box center [589, 45] width 61 height 30
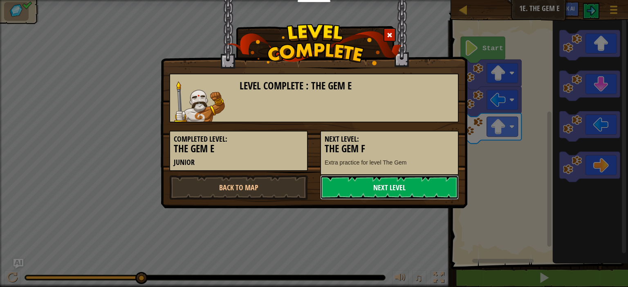
click at [401, 184] on link "Next Level" at bounding box center [389, 187] width 139 height 25
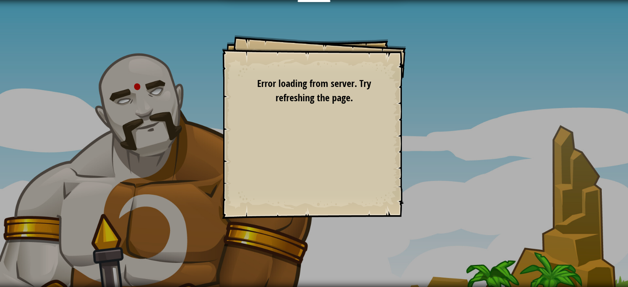
click at [451, 140] on div "Goals Start Level Error loading from server. Try refreshing the page. You'll ne…" at bounding box center [314, 143] width 628 height 287
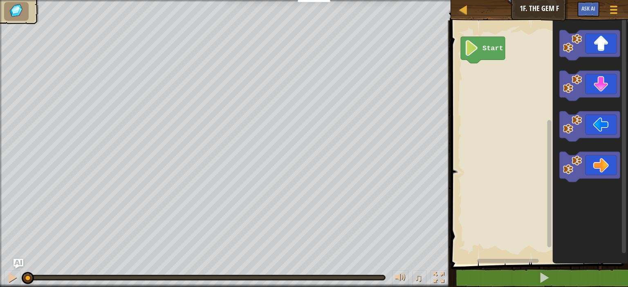
click at [600, 110] on icon "Blockly Workspace" at bounding box center [589, 140] width 75 height 248
click at [608, 84] on icon "Blockly Workspace" at bounding box center [589, 86] width 61 height 30
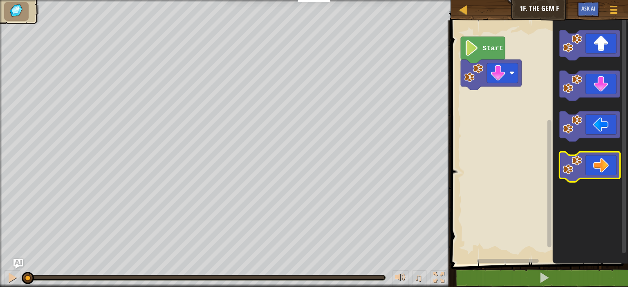
click at [609, 166] on icon "Blockly Workspace" at bounding box center [589, 167] width 61 height 30
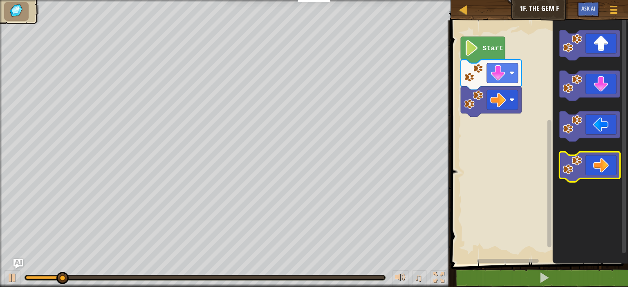
click at [609, 165] on icon "Blockly Workspace" at bounding box center [589, 167] width 61 height 30
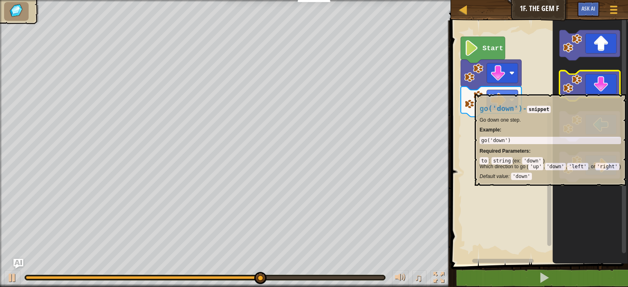
click at [577, 90] on image "Blockly Workspace" at bounding box center [572, 83] width 19 height 19
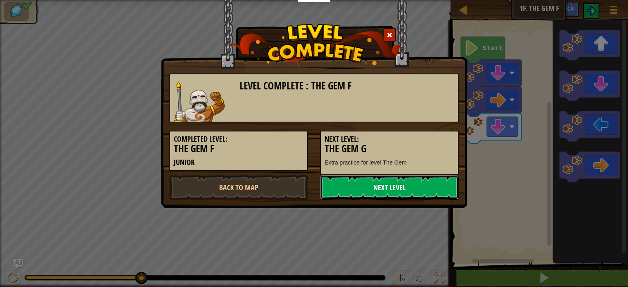
click at [373, 183] on link "Next Level" at bounding box center [389, 187] width 139 height 25
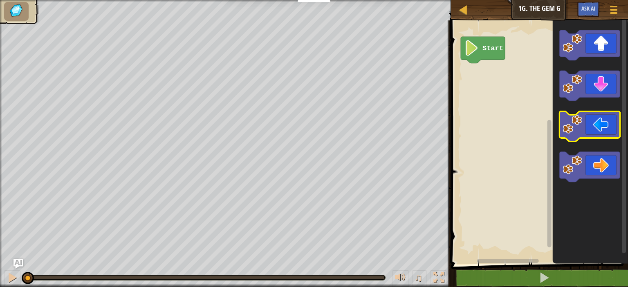
click at [571, 119] on image "Blockly Workspace" at bounding box center [572, 124] width 19 height 19
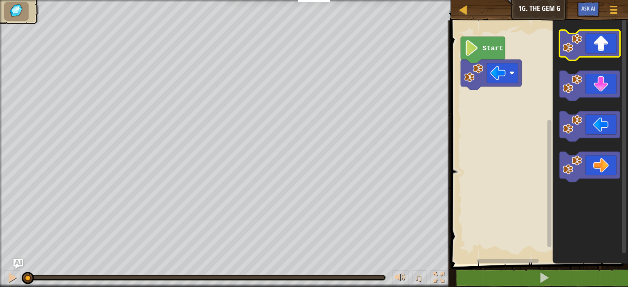
click at [597, 44] on icon "Blockly Workspace" at bounding box center [589, 45] width 61 height 30
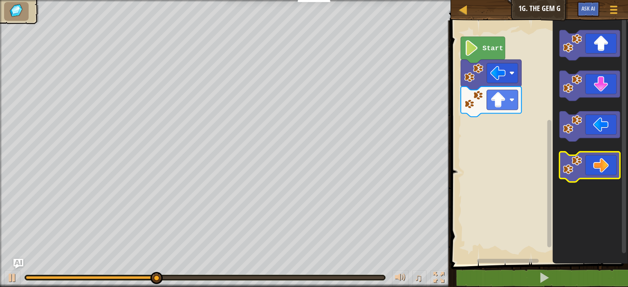
click at [581, 165] on image "Blockly Workspace" at bounding box center [572, 165] width 19 height 19
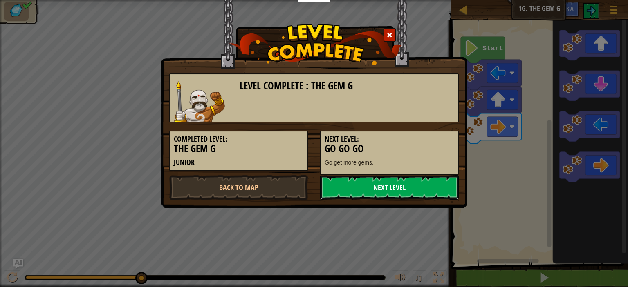
click at [455, 184] on link "Next Level" at bounding box center [389, 187] width 139 height 25
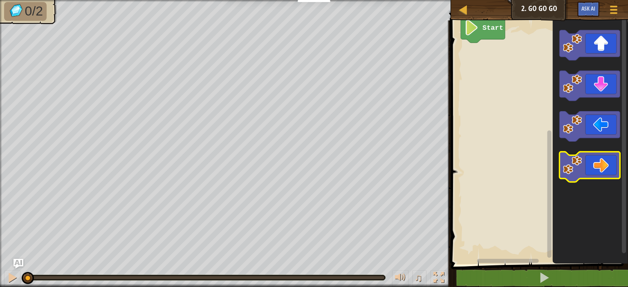
click at [610, 175] on icon "Blockly Workspace" at bounding box center [589, 167] width 61 height 30
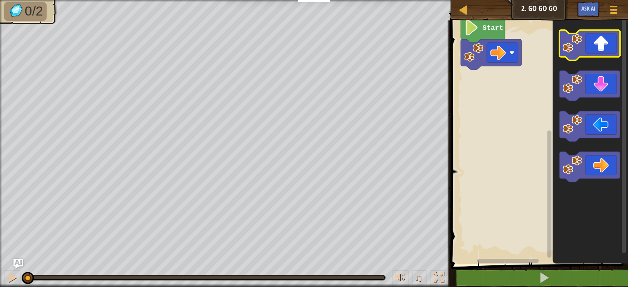
click at [559, 42] on icon "Blockly Workspace" at bounding box center [589, 45] width 61 height 30
click at [577, 44] on image "Blockly Workspace" at bounding box center [572, 43] width 19 height 19
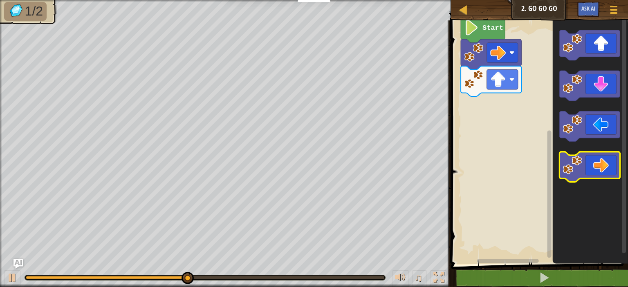
click at [611, 172] on icon "Blockly Workspace" at bounding box center [589, 167] width 61 height 30
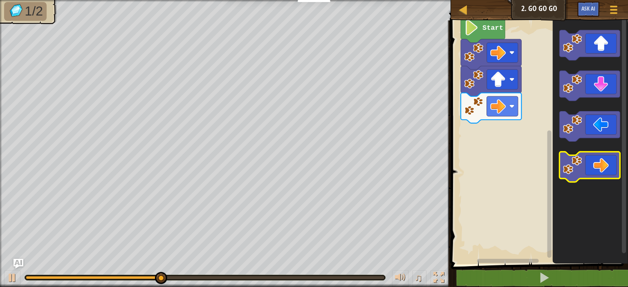
click at [611, 172] on icon "Blockly Workspace" at bounding box center [589, 167] width 61 height 30
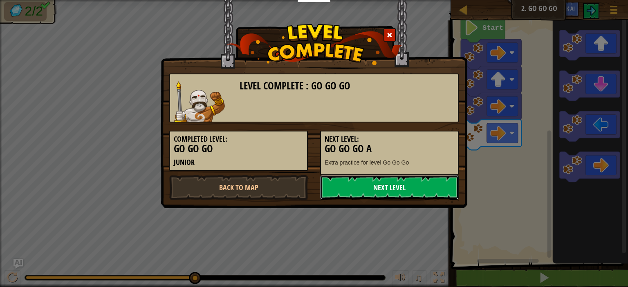
click at [428, 191] on link "Next Level" at bounding box center [389, 187] width 139 height 25
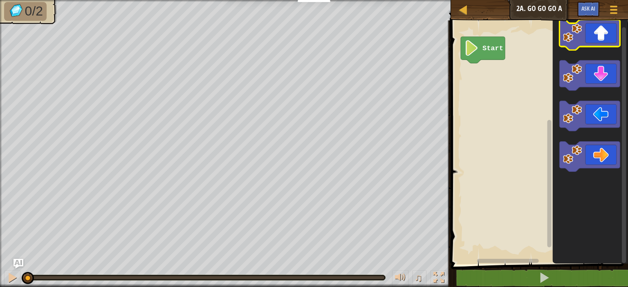
click at [614, 37] on icon "Blockly Workspace" at bounding box center [589, 35] width 61 height 30
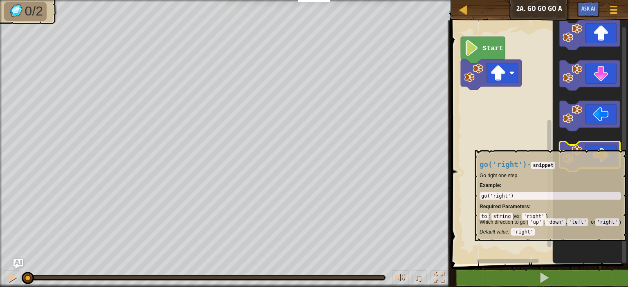
click at [603, 146] on icon "Blockly Workspace" at bounding box center [589, 157] width 61 height 30
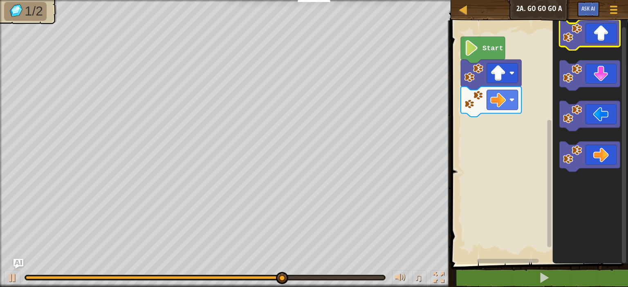
click at [574, 29] on image "Blockly Workspace" at bounding box center [572, 32] width 19 height 19
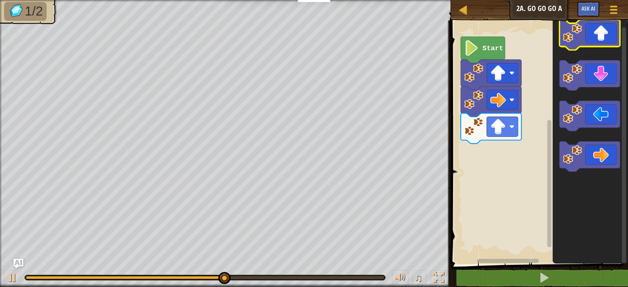
click at [574, 29] on image "Blockly Workspace" at bounding box center [572, 32] width 19 height 19
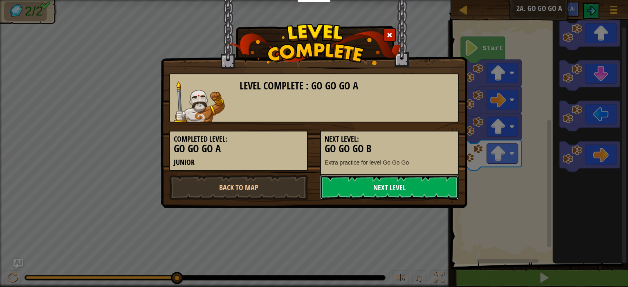
click at [399, 189] on link "Next Level" at bounding box center [389, 187] width 139 height 25
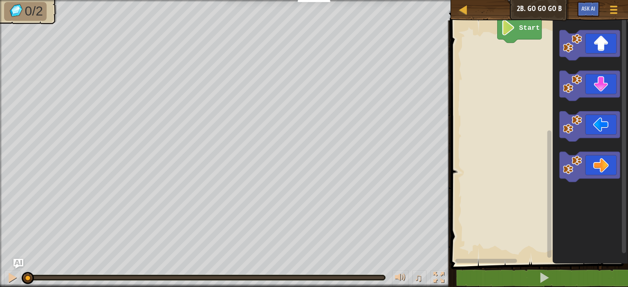
click at [554, 138] on div "Start" at bounding box center [537, 140] width 179 height 248
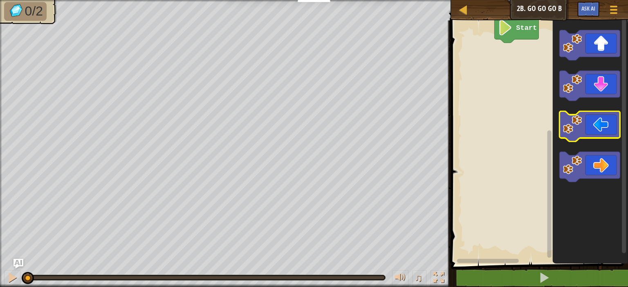
click at [615, 134] on icon "Blockly Workspace" at bounding box center [589, 127] width 61 height 30
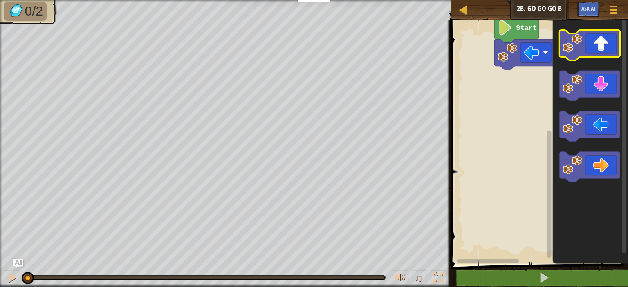
click at [615, 43] on icon "Blockly Workspace" at bounding box center [589, 45] width 61 height 30
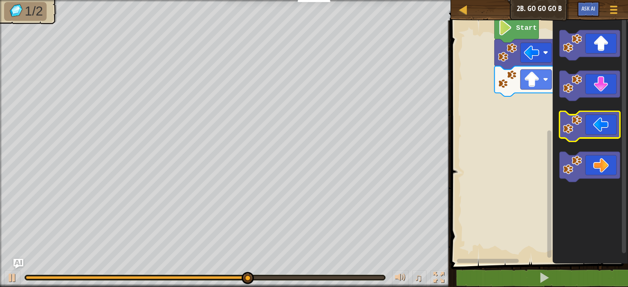
click at [613, 121] on icon "Blockly Workspace" at bounding box center [589, 127] width 61 height 30
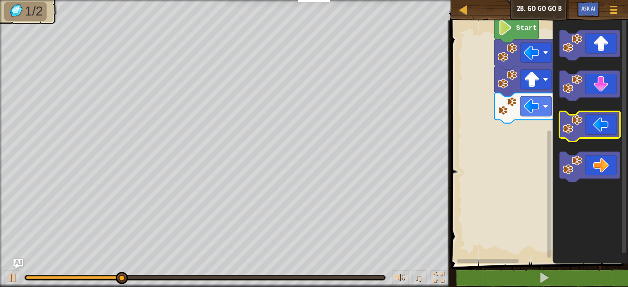
click at [613, 121] on icon "Blockly Workspace" at bounding box center [589, 127] width 61 height 30
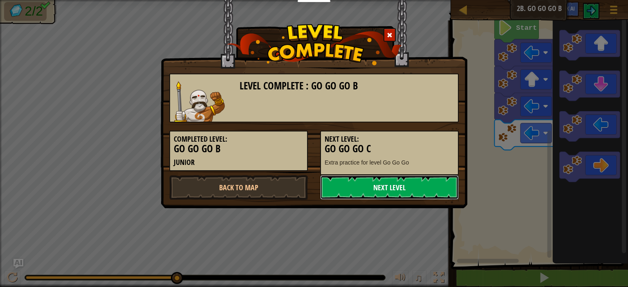
click at [411, 186] on link "Next Level" at bounding box center [389, 187] width 139 height 25
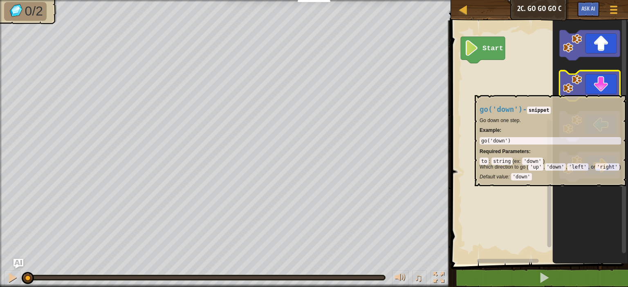
click at [582, 91] on icon "Blockly Workspace" at bounding box center [589, 86] width 61 height 30
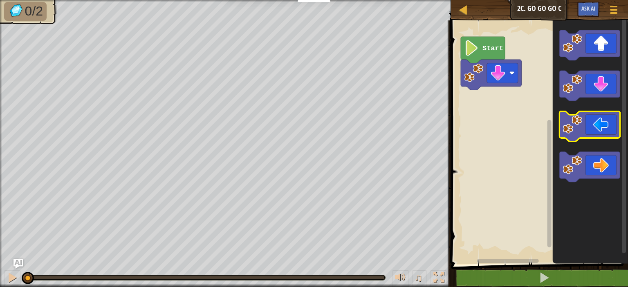
click at [564, 127] on image "Blockly Workspace" at bounding box center [572, 124] width 19 height 19
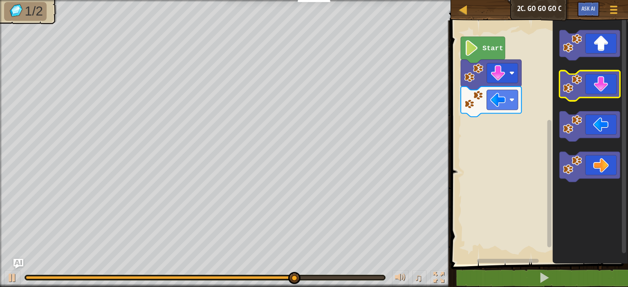
click at [617, 100] on rect "Blockly Workspace" at bounding box center [589, 86] width 61 height 30
click at [619, 85] on icon "Blockly Workspace" at bounding box center [589, 86] width 61 height 30
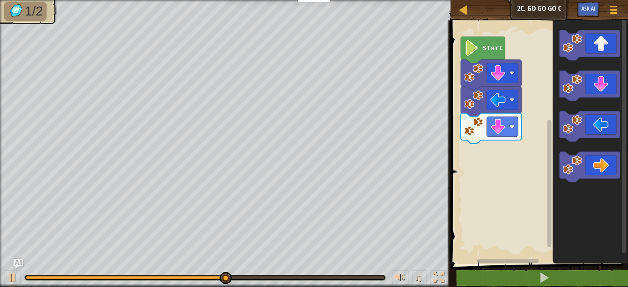
click at [588, 70] on icon "Blockly Workspace" at bounding box center [589, 140] width 75 height 248
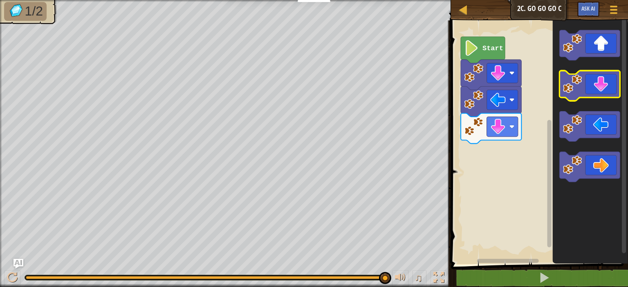
click at [615, 99] on rect "Blockly Workspace" at bounding box center [589, 86] width 61 height 30
click at [596, 74] on icon "Blockly Workspace" at bounding box center [589, 86] width 61 height 30
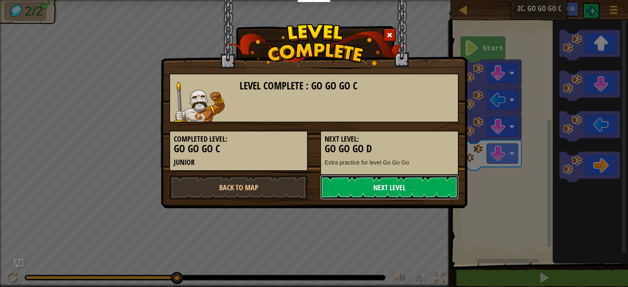
click at [368, 188] on link "Next Level" at bounding box center [389, 187] width 139 height 25
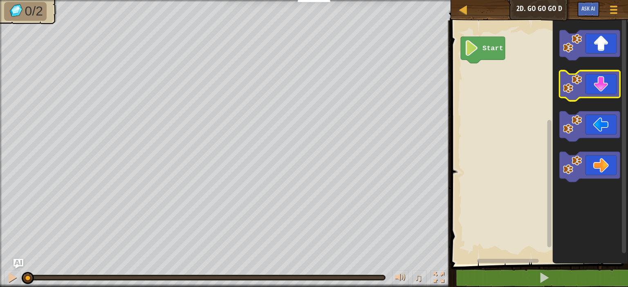
click at [603, 86] on icon "Blockly Workspace" at bounding box center [589, 86] width 61 height 30
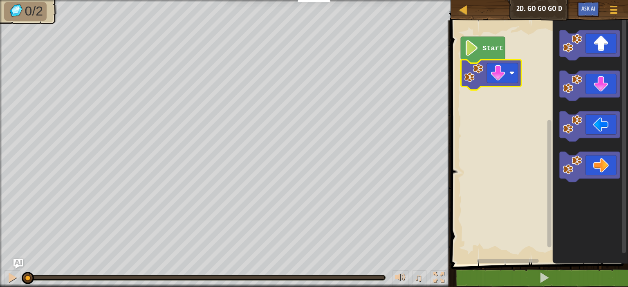
click at [497, 84] on icon "Blockly Workspace" at bounding box center [491, 75] width 61 height 30
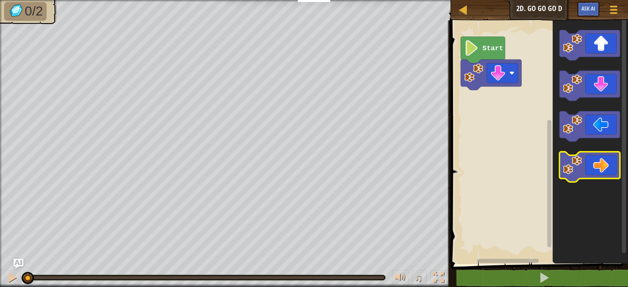
click at [600, 164] on icon "Blockly Workspace" at bounding box center [589, 167] width 61 height 30
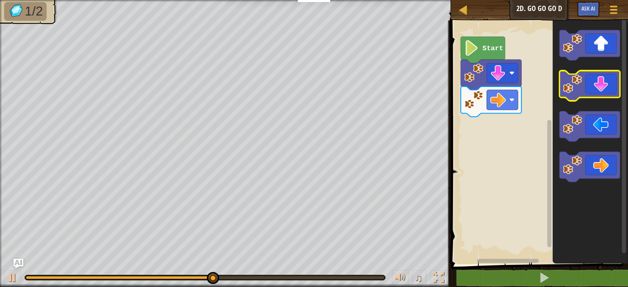
click at [602, 85] on icon "Blockly Workspace" at bounding box center [589, 86] width 61 height 30
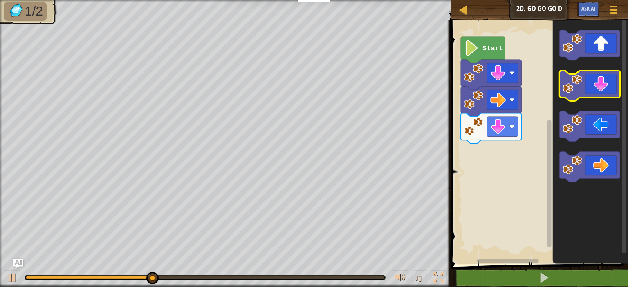
click at [602, 85] on icon "Blockly Workspace" at bounding box center [589, 86] width 61 height 30
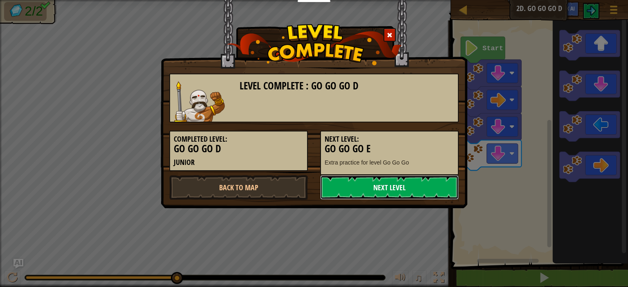
click at [408, 185] on link "Next Level" at bounding box center [389, 187] width 139 height 25
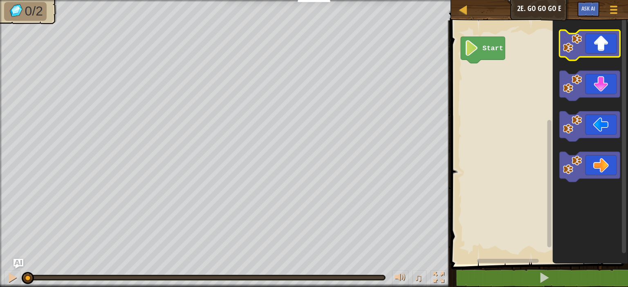
click at [583, 52] on icon "Blockly Workspace" at bounding box center [589, 45] width 61 height 30
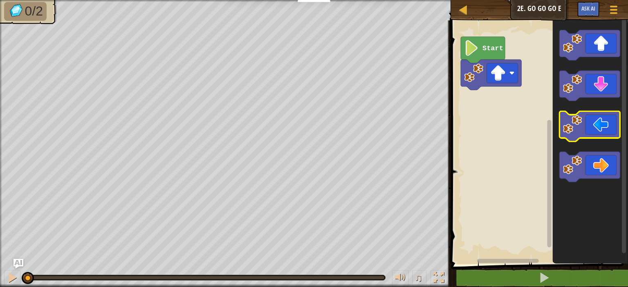
click at [612, 126] on icon "Blockly Workspace" at bounding box center [589, 127] width 61 height 30
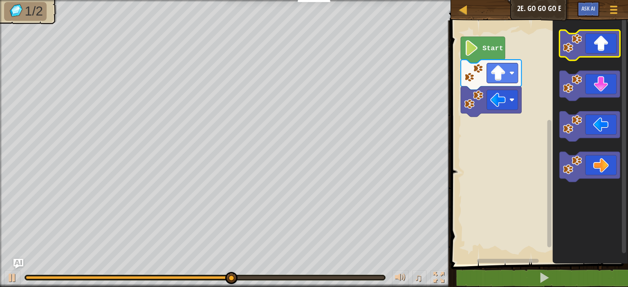
click at [598, 54] on icon "Blockly Workspace" at bounding box center [589, 45] width 61 height 30
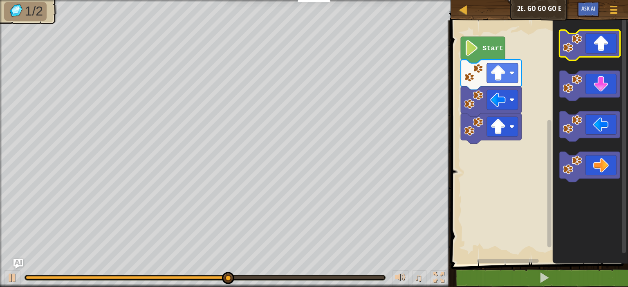
click at [608, 51] on icon "Blockly Workspace" at bounding box center [589, 45] width 61 height 30
